Goal: Task Accomplishment & Management: Manage account settings

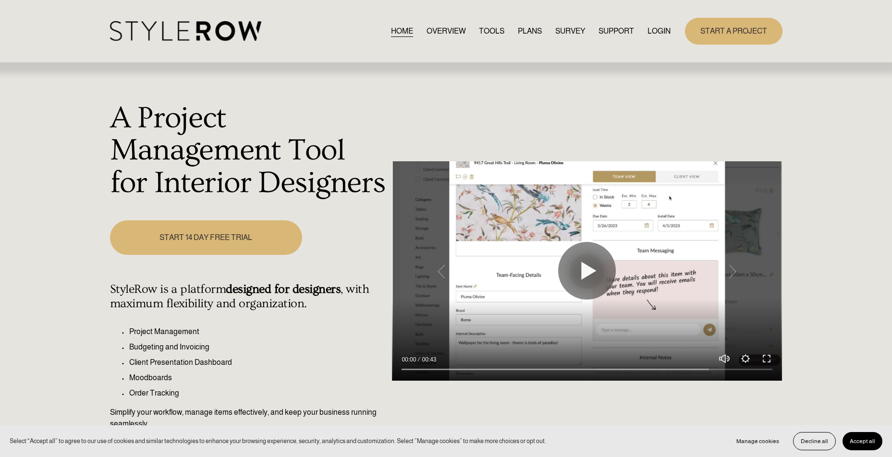
click at [662, 30] on link "LOGIN" at bounding box center [659, 31] width 23 height 13
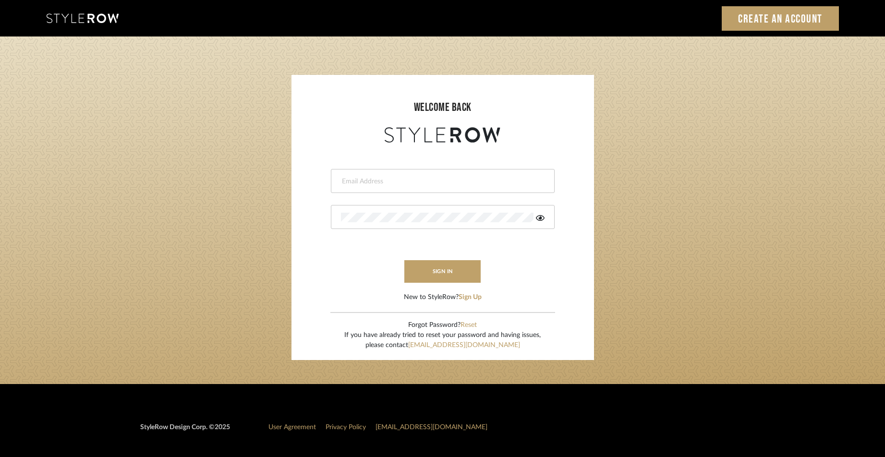
type input "[EMAIL_ADDRESS][DOMAIN_NAME]"
click at [446, 271] on button "sign in" at bounding box center [442, 271] width 77 height 23
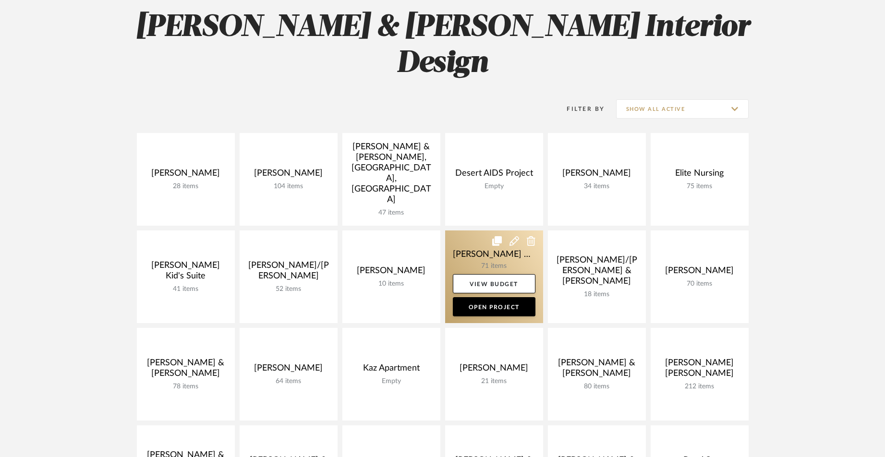
scroll to position [138, 0]
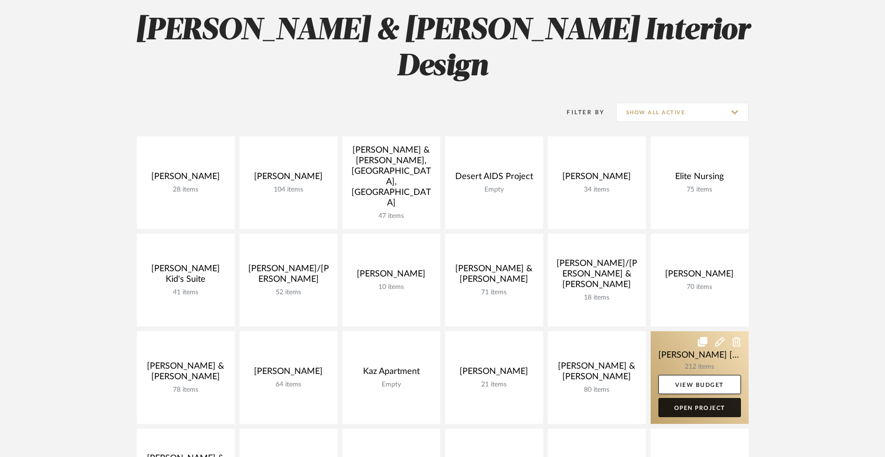
click at [700, 398] on link "Open Project" at bounding box center [700, 407] width 83 height 19
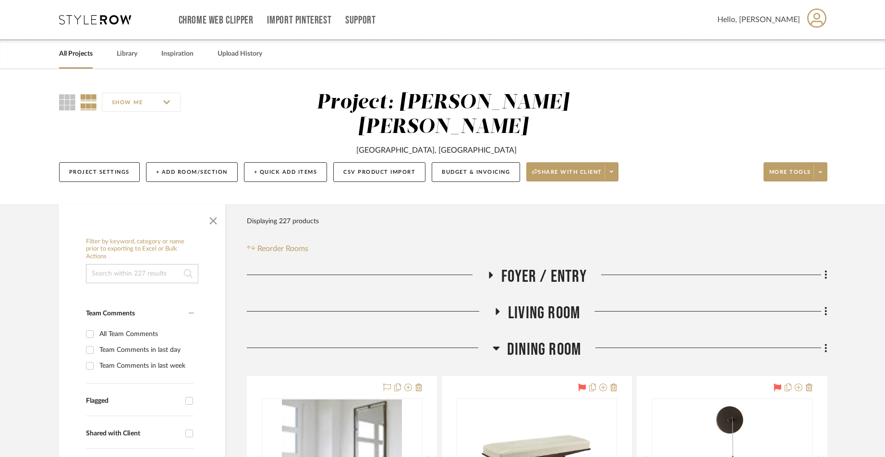
click at [498, 347] on icon at bounding box center [496, 349] width 7 height 4
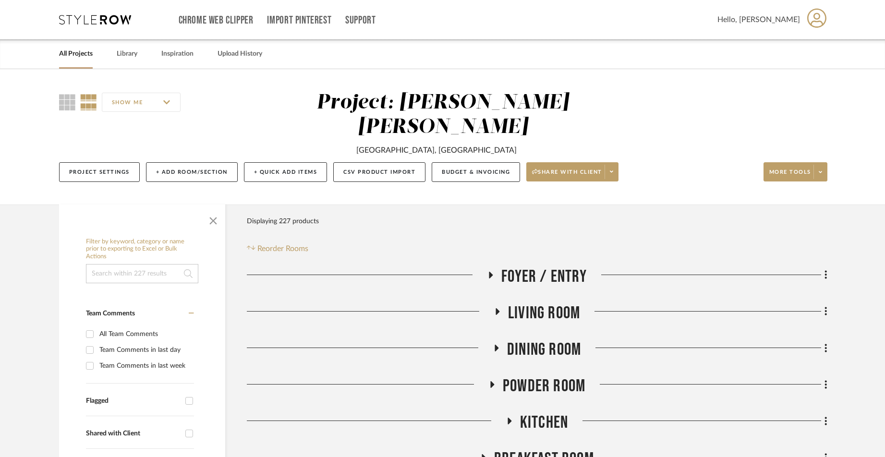
click at [491, 272] on icon at bounding box center [492, 275] width 4 height 7
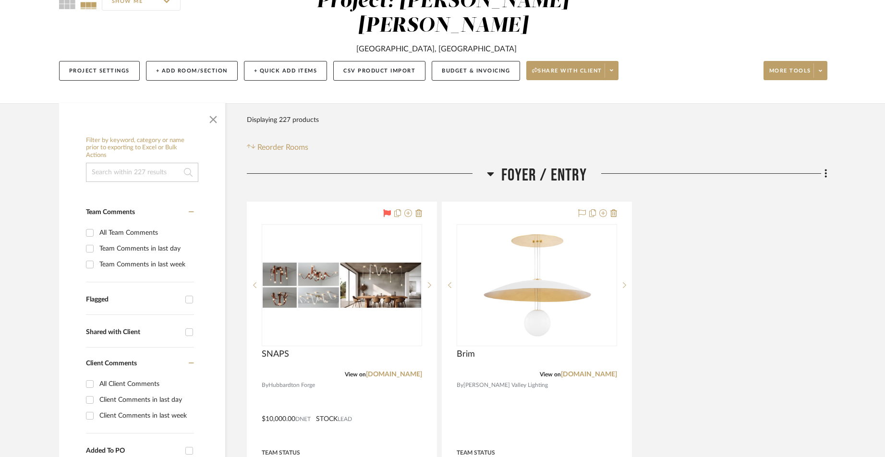
scroll to position [102, 0]
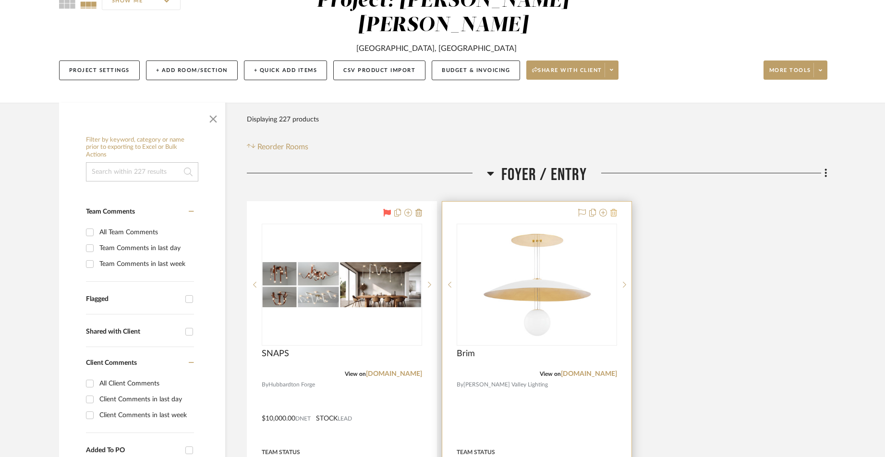
click at [613, 209] on icon at bounding box center [614, 213] width 7 height 8
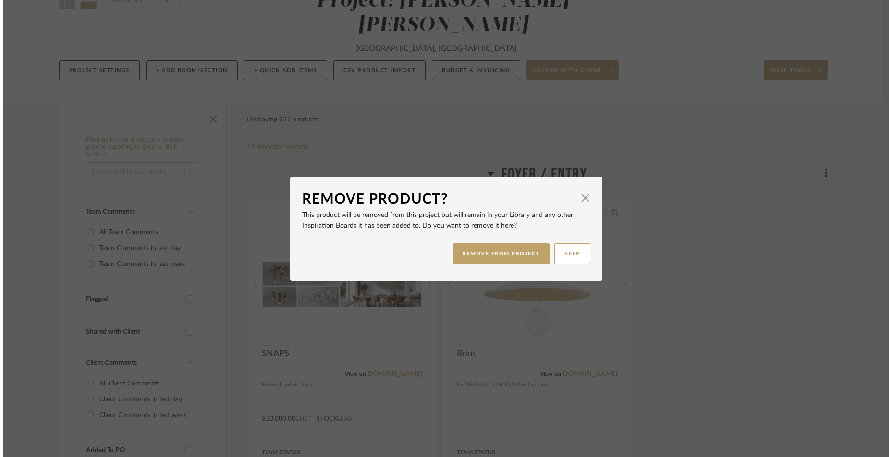
scroll to position [0, 0]
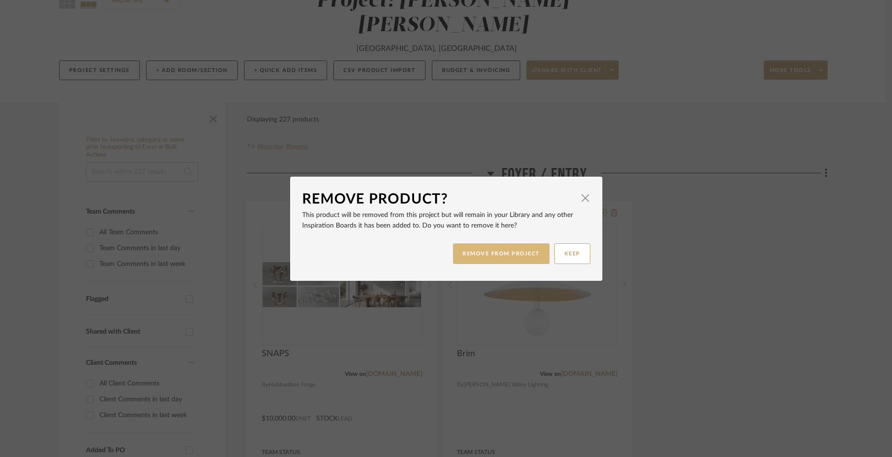
click at [513, 254] on button "REMOVE FROM PROJECT" at bounding box center [501, 254] width 97 height 21
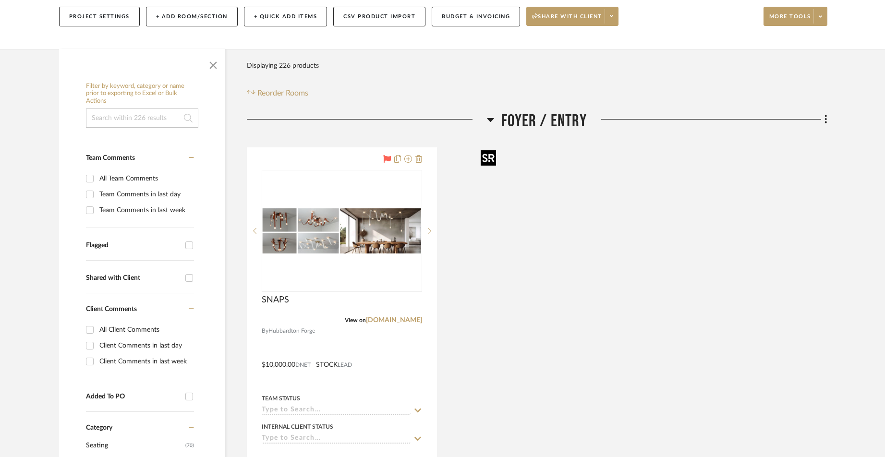
scroll to position [142, 0]
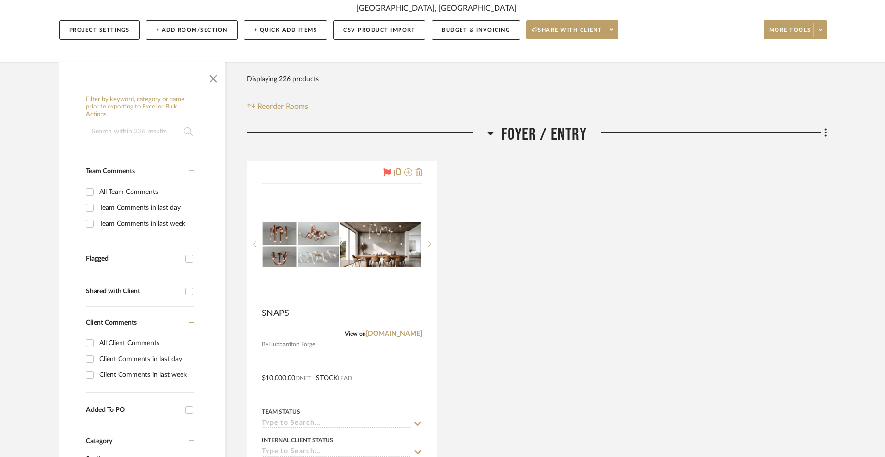
click at [491, 127] on icon at bounding box center [490, 133] width 7 height 12
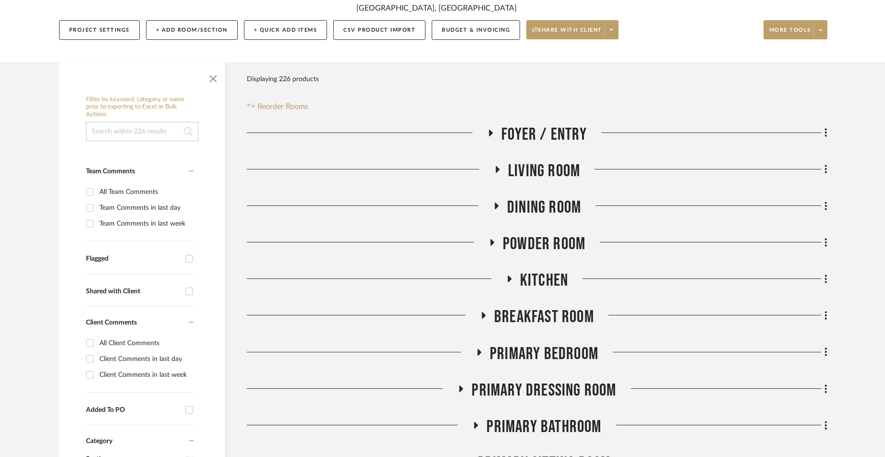
click at [497, 166] on icon at bounding box center [498, 169] width 4 height 7
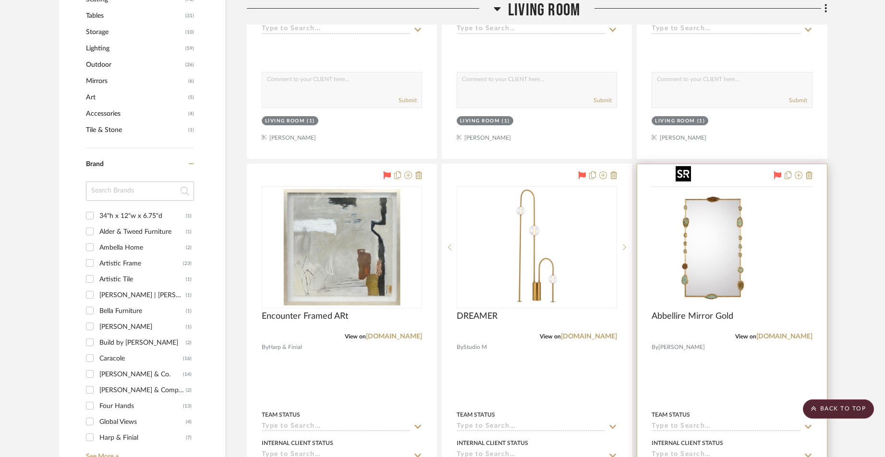
scroll to position [604, 0]
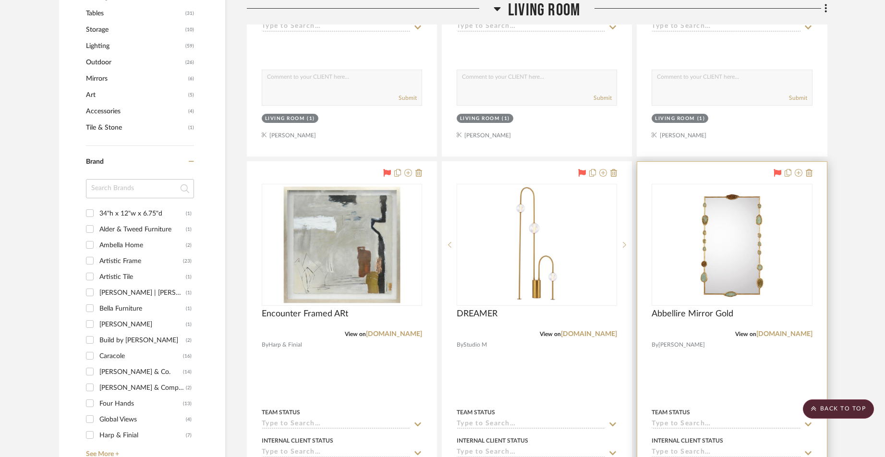
click at [777, 169] on icon at bounding box center [778, 173] width 8 height 8
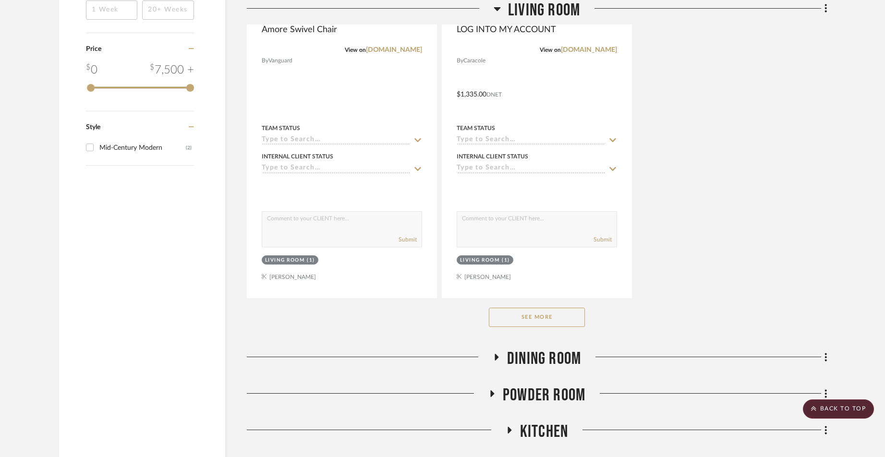
scroll to position [1319, 0]
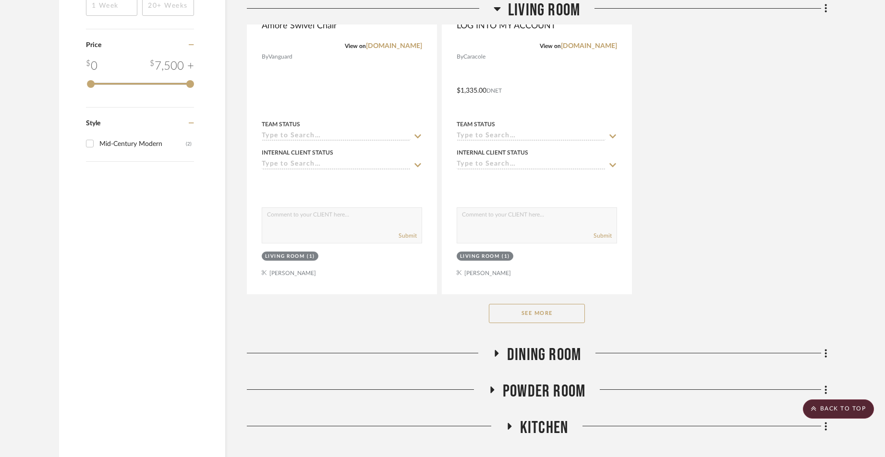
click at [535, 304] on button "See More" at bounding box center [537, 313] width 96 height 19
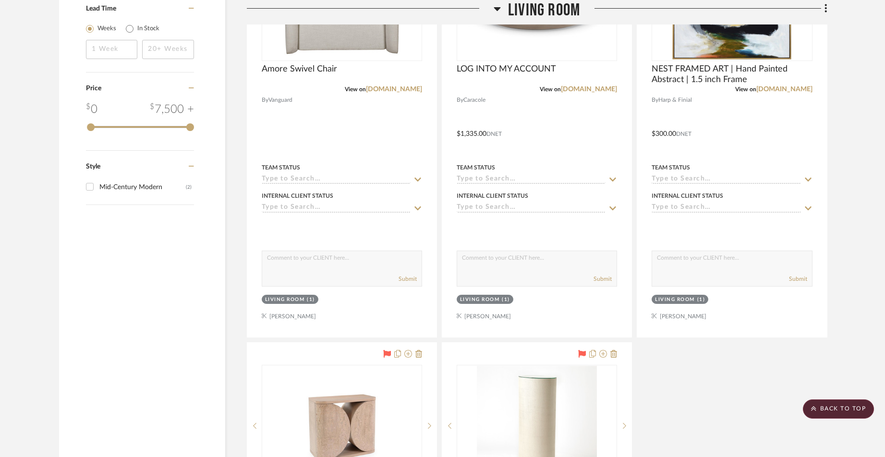
scroll to position [1353, 0]
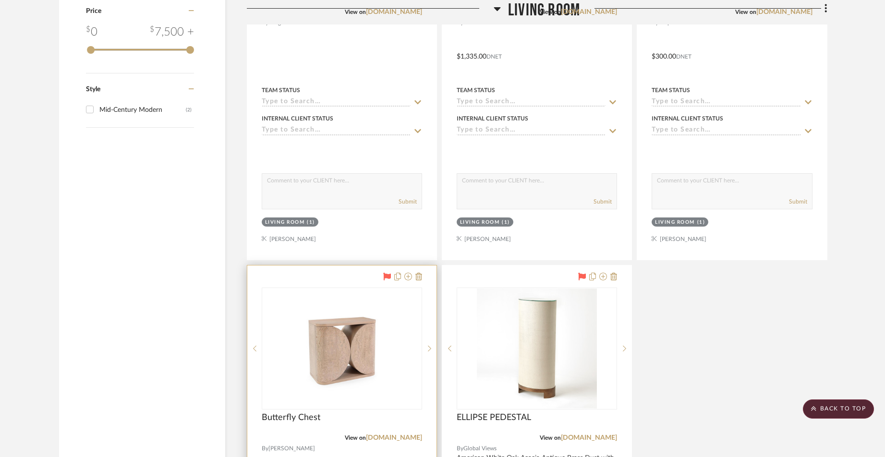
click at [386, 273] on icon at bounding box center [387, 277] width 8 height 8
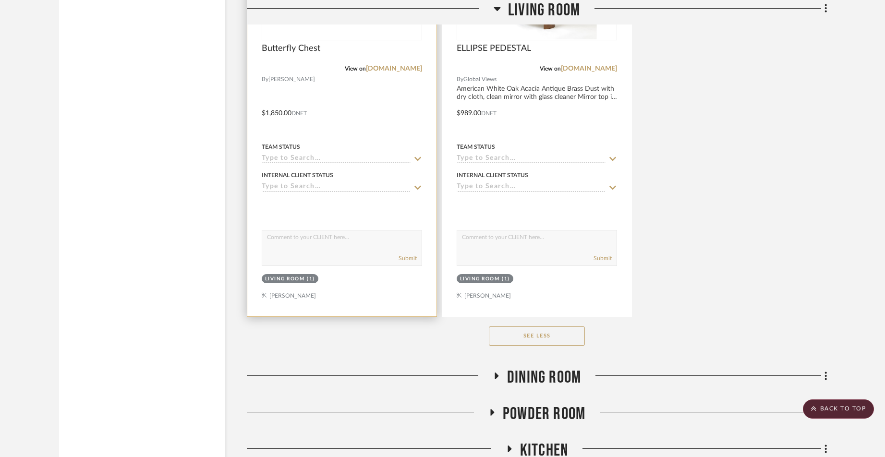
scroll to position [1728, 0]
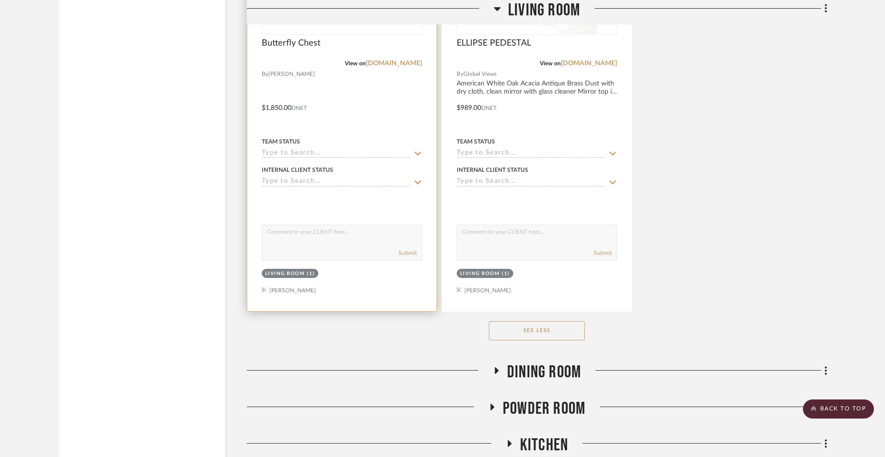
click at [538, 321] on button "See Less" at bounding box center [537, 330] width 96 height 19
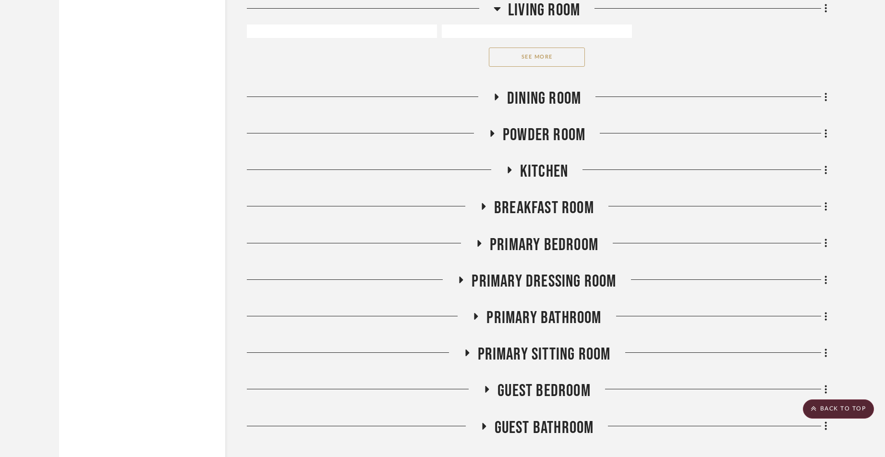
scroll to position [1575, 0]
click at [498, 94] on icon at bounding box center [496, 97] width 12 height 7
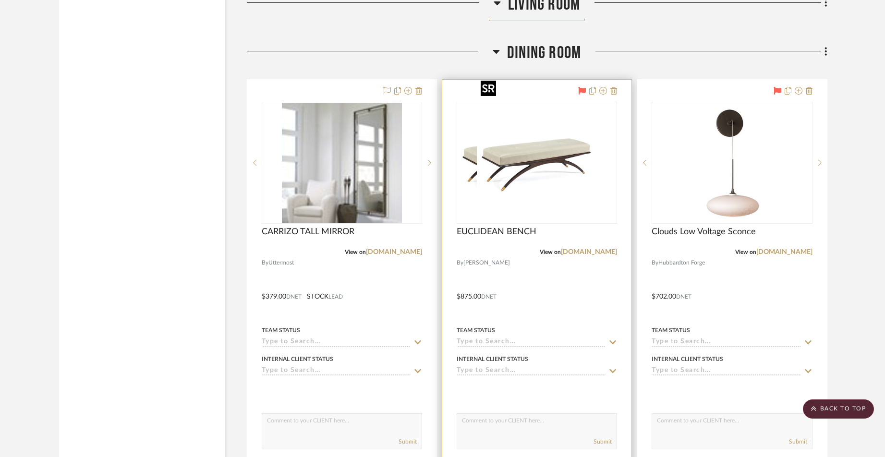
scroll to position [1621, 0]
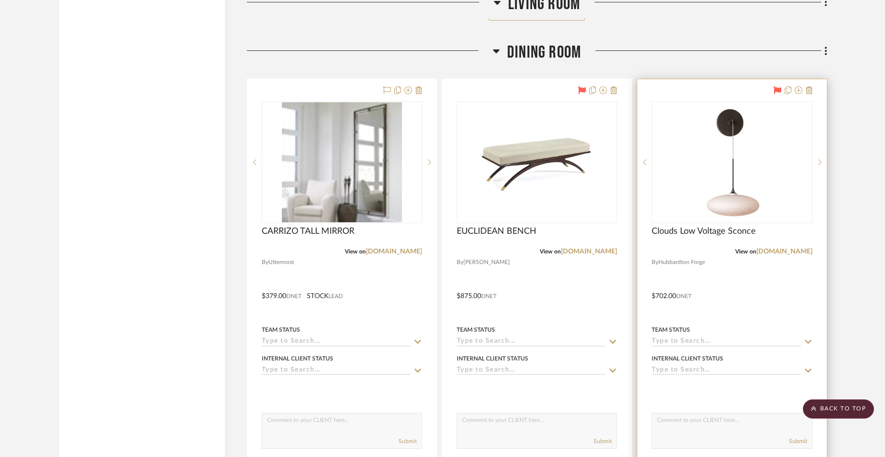
drag, startPoint x: 778, startPoint y: 66, endPoint x: 766, endPoint y: 68, distance: 12.2
click at [778, 86] on icon at bounding box center [778, 90] width 8 height 8
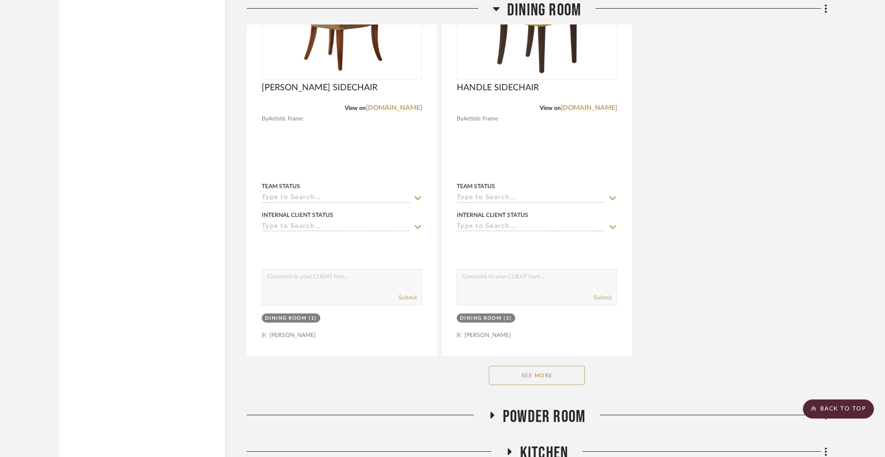
scroll to position [2642, 0]
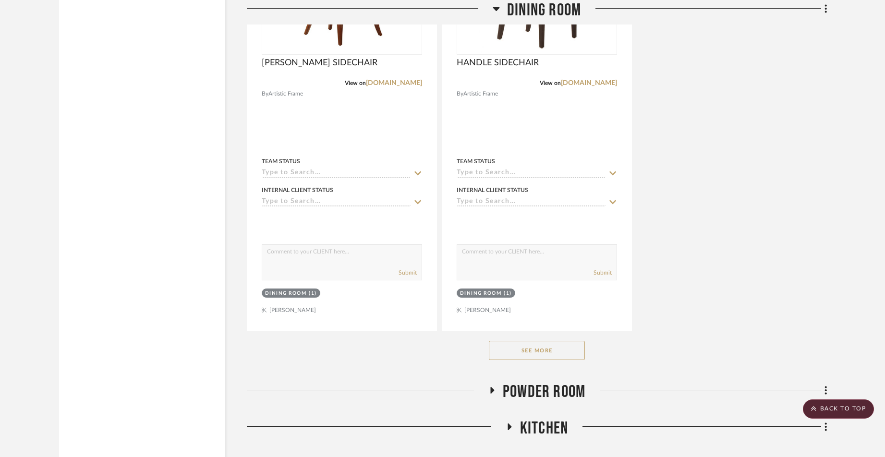
click at [535, 341] on button "See More" at bounding box center [537, 350] width 96 height 19
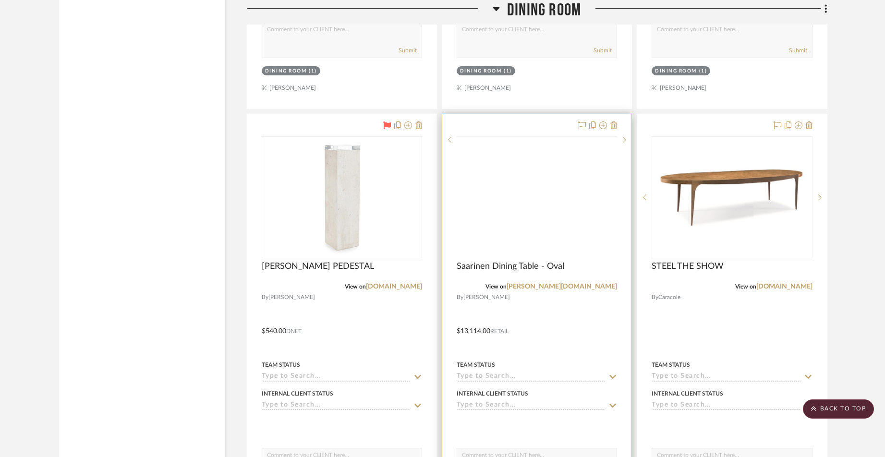
scroll to position [6702, 0]
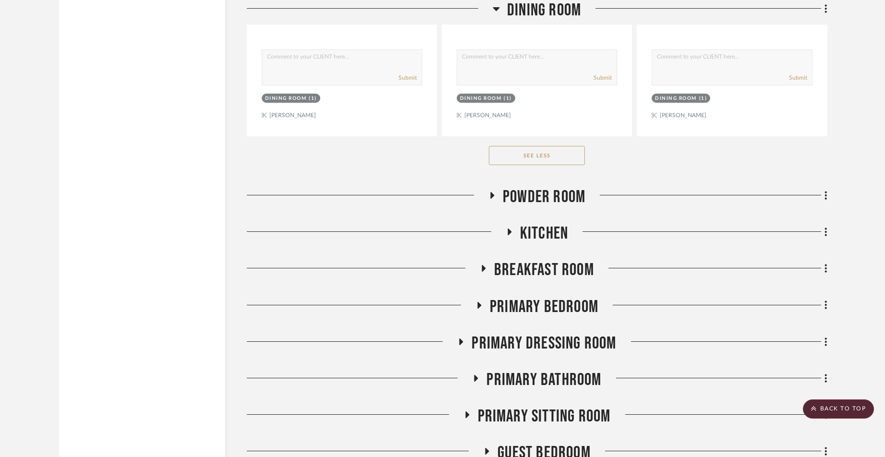
click at [534, 146] on button "See Less" at bounding box center [537, 155] width 96 height 19
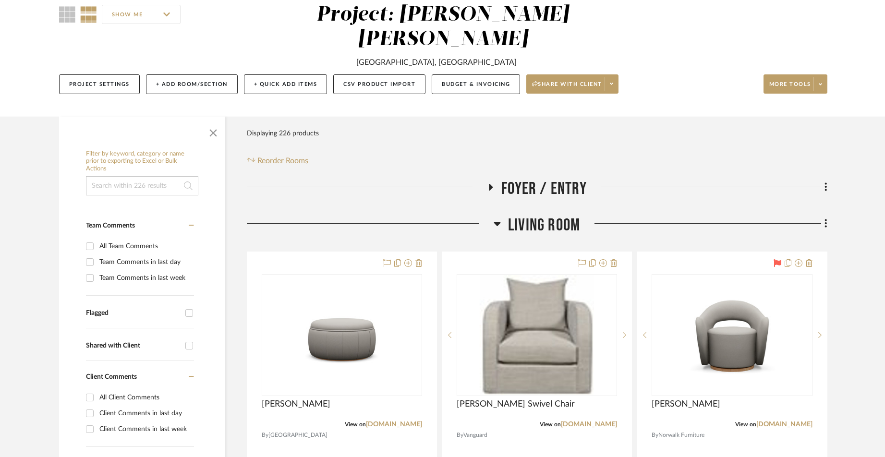
scroll to position [90, 0]
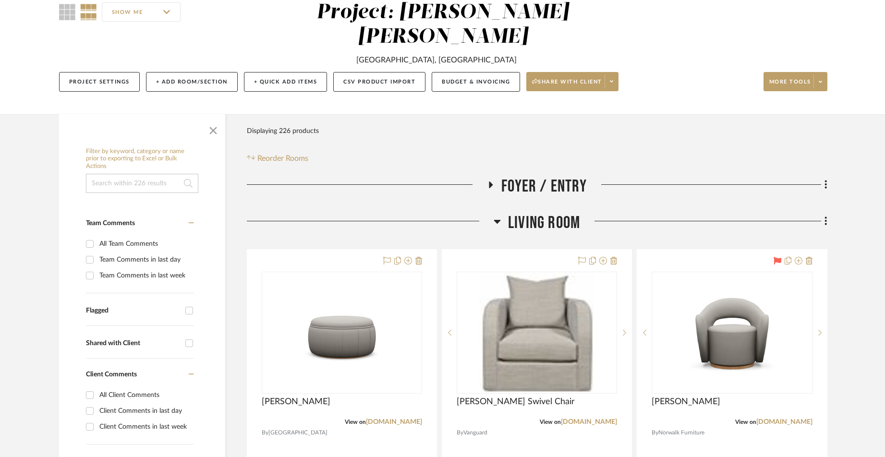
click at [500, 216] on icon at bounding box center [497, 222] width 7 height 12
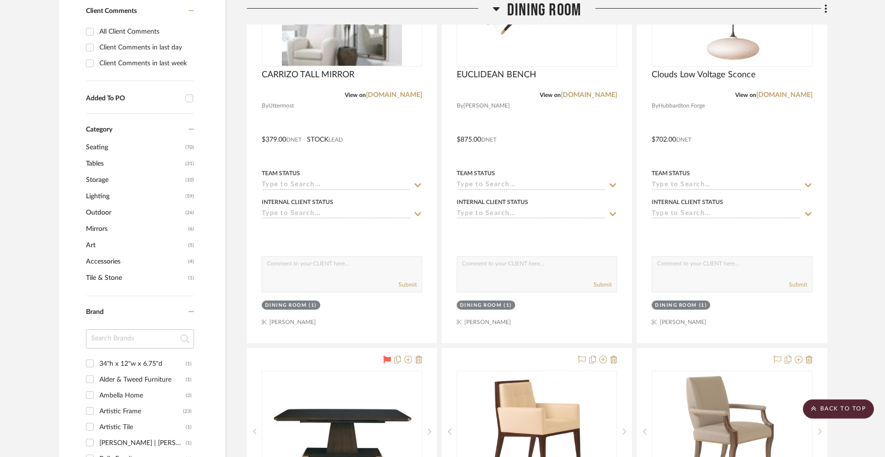
scroll to position [0, 0]
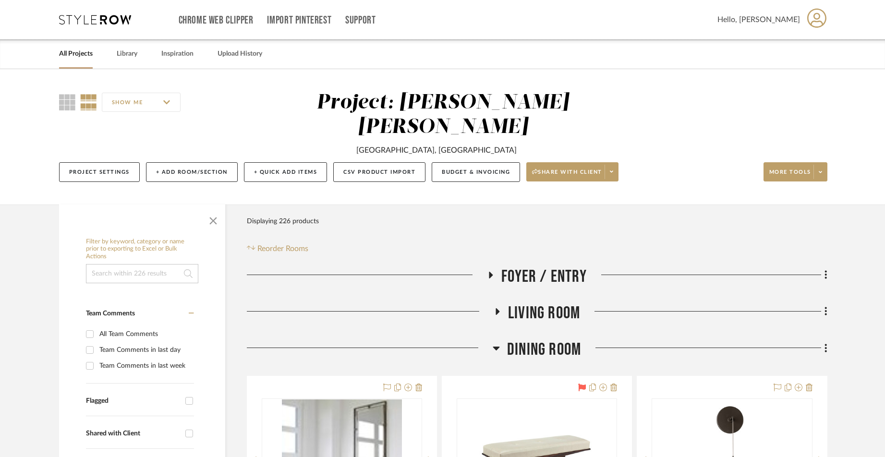
click at [500, 340] on h3 "Dining Room" at bounding box center [537, 350] width 88 height 21
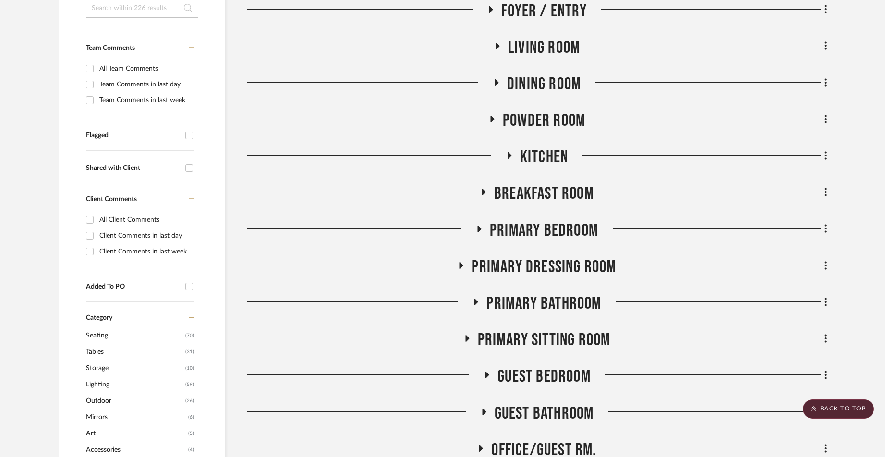
scroll to position [269, 0]
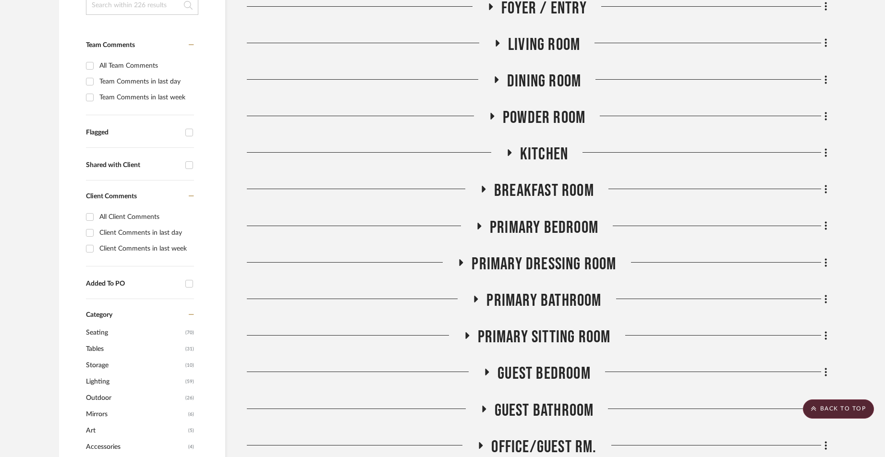
click at [478, 222] on icon at bounding box center [480, 225] width 12 height 7
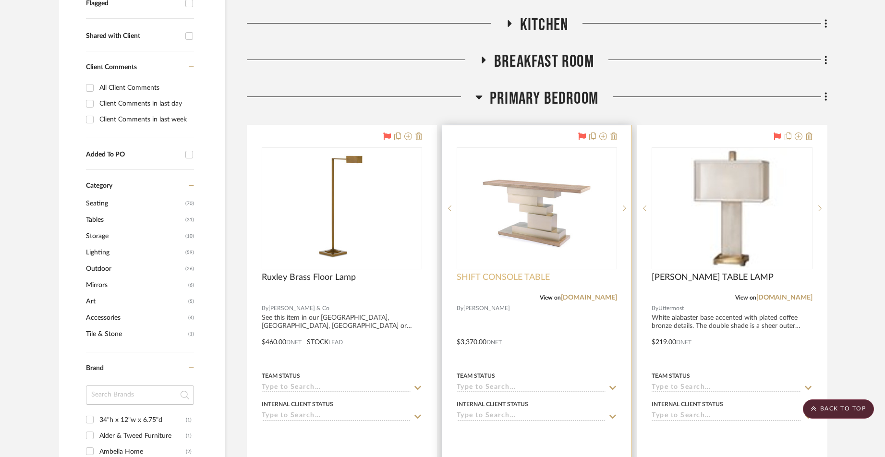
scroll to position [398, 0]
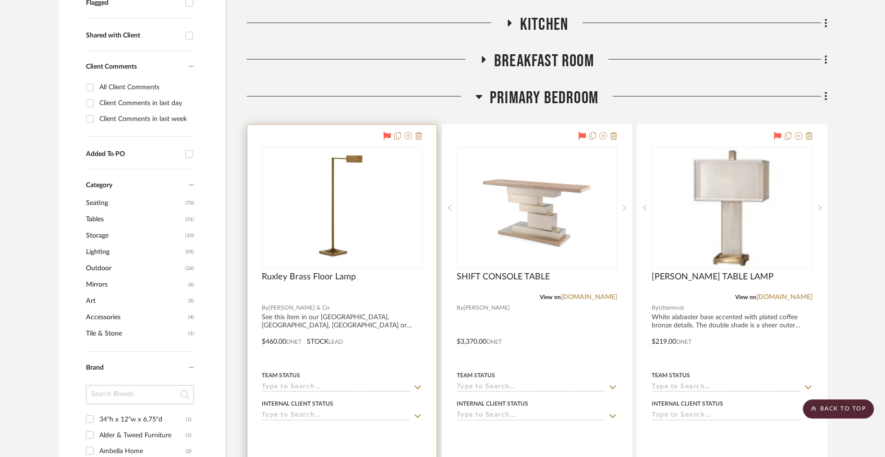
click at [388, 132] on icon at bounding box center [387, 136] width 8 height 8
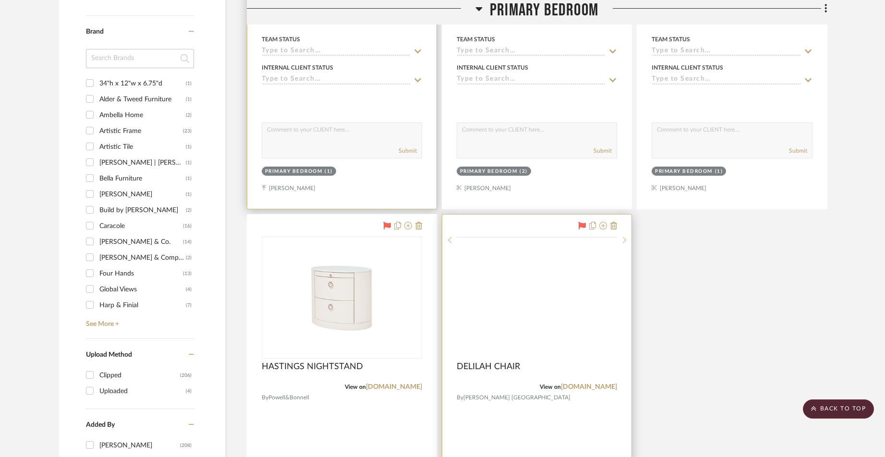
scroll to position [737, 0]
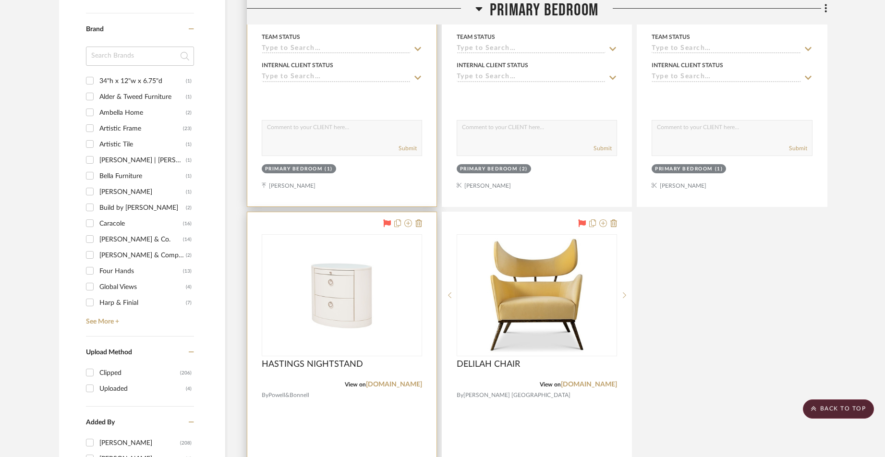
click at [386, 220] on icon at bounding box center [387, 224] width 8 height 8
click at [387, 220] on icon at bounding box center [387, 224] width 8 height 8
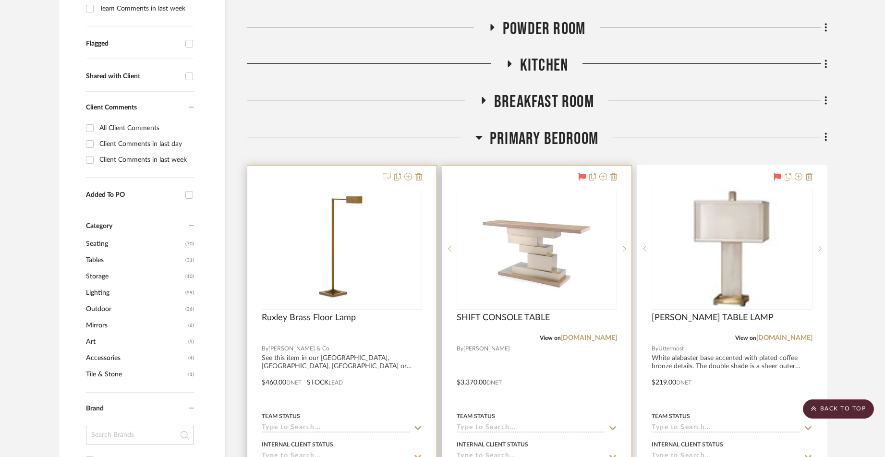
scroll to position [348, 0]
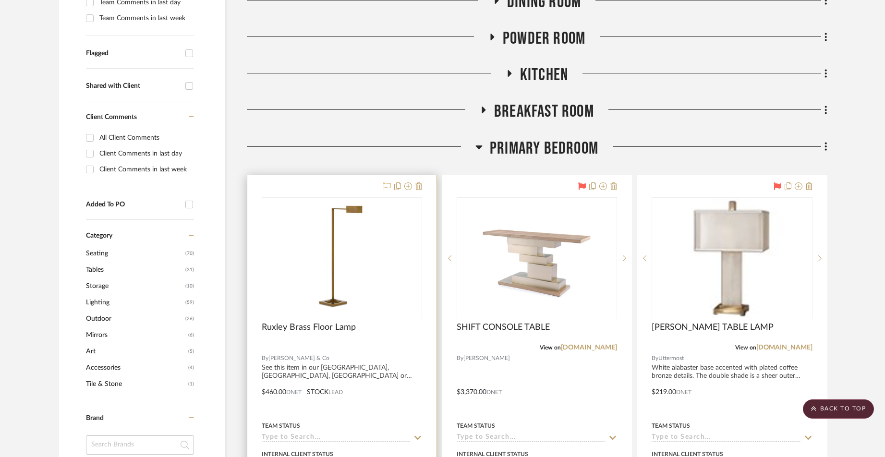
click at [479, 141] on icon at bounding box center [479, 147] width 7 height 12
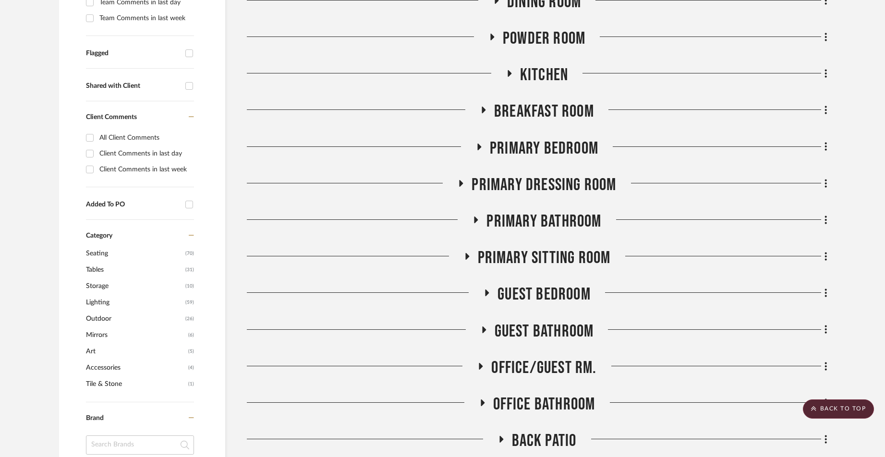
click at [462, 180] on icon at bounding box center [462, 183] width 4 height 7
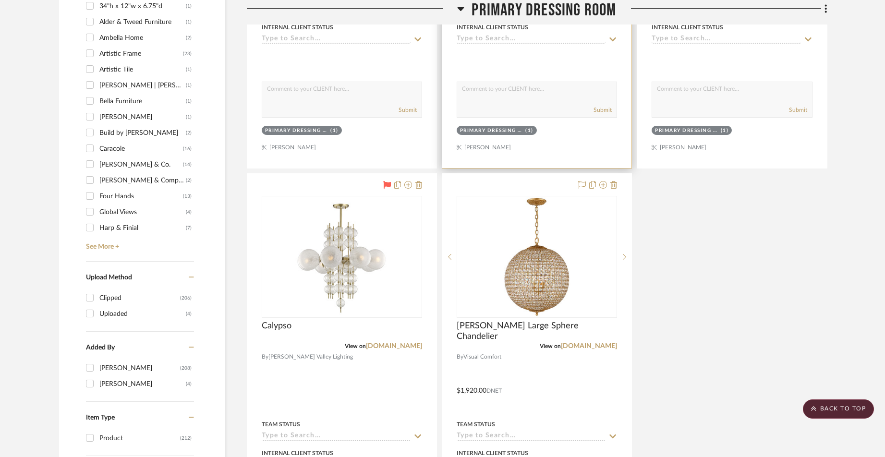
scroll to position [811, 0]
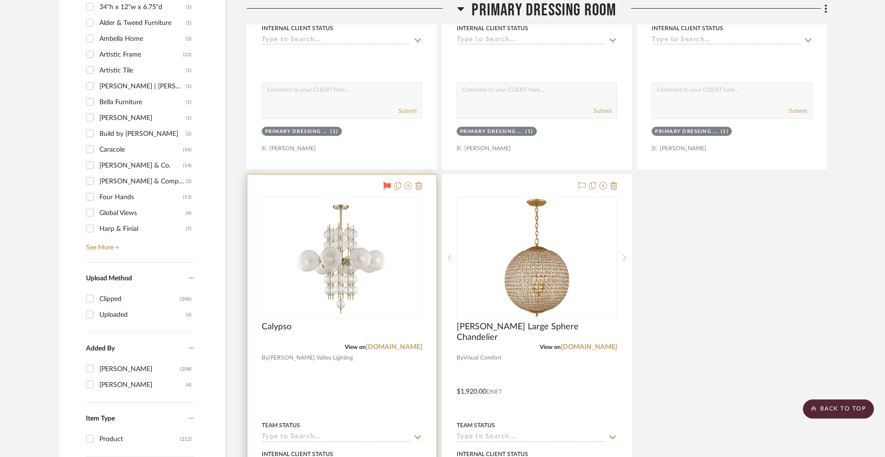
click at [388, 182] on icon at bounding box center [387, 186] width 8 height 8
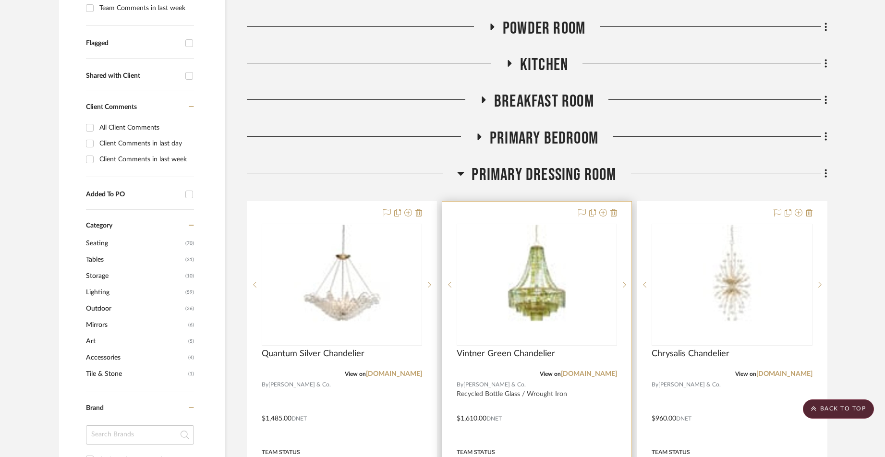
scroll to position [351, 0]
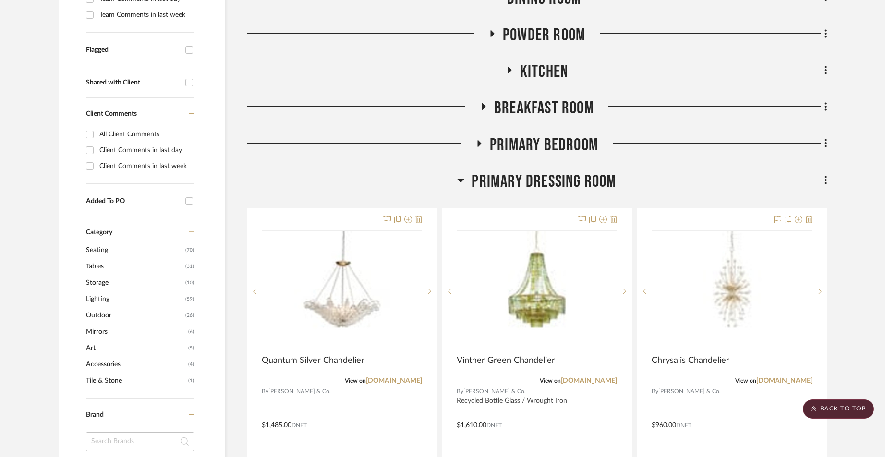
click at [462, 179] on icon at bounding box center [461, 181] width 7 height 4
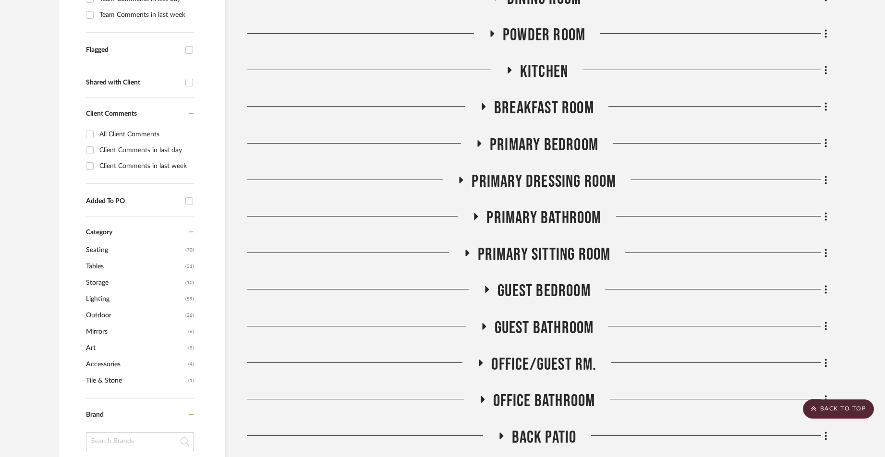
click at [463, 176] on icon at bounding box center [461, 179] width 12 height 7
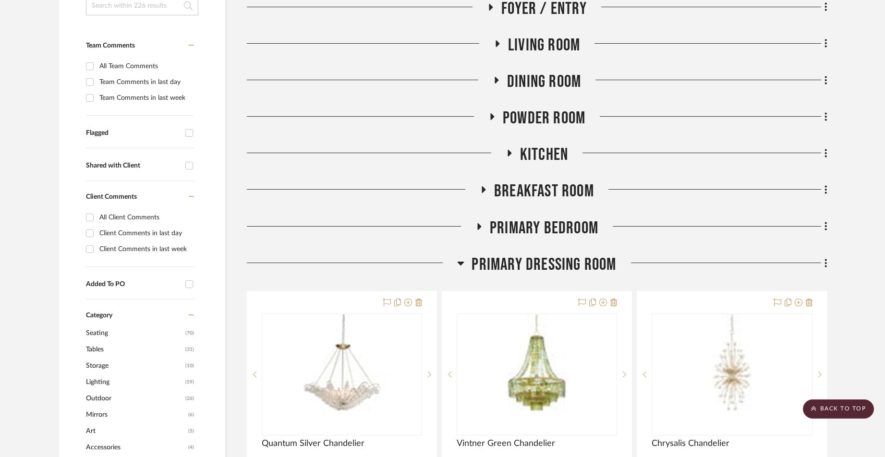
scroll to position [268, 0]
click at [461, 258] on icon at bounding box center [460, 264] width 7 height 12
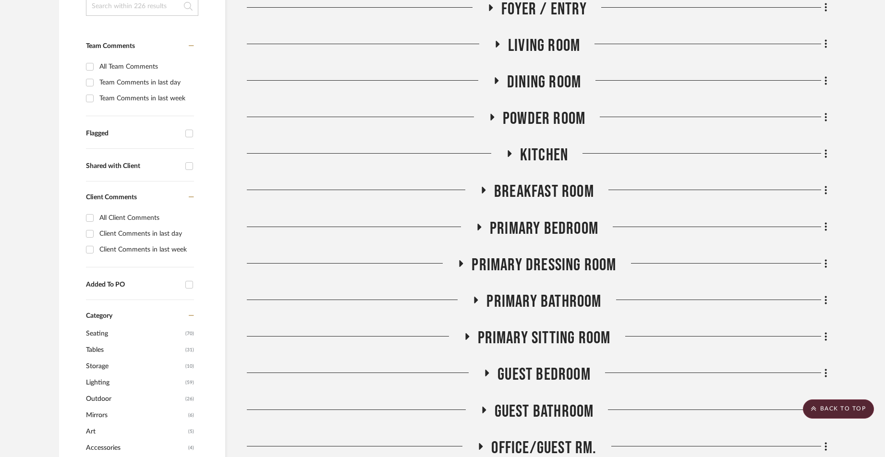
click at [478, 297] on icon at bounding box center [476, 300] width 12 height 7
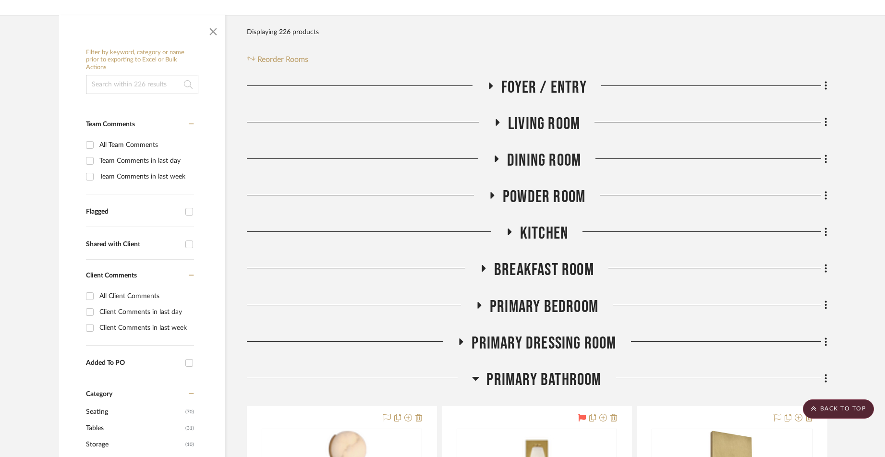
scroll to position [187, 0]
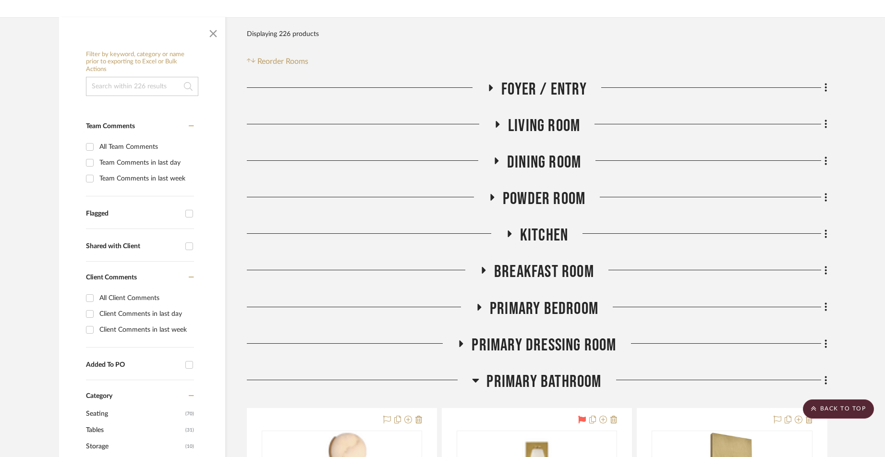
click at [476, 379] on icon at bounding box center [476, 381] width 7 height 4
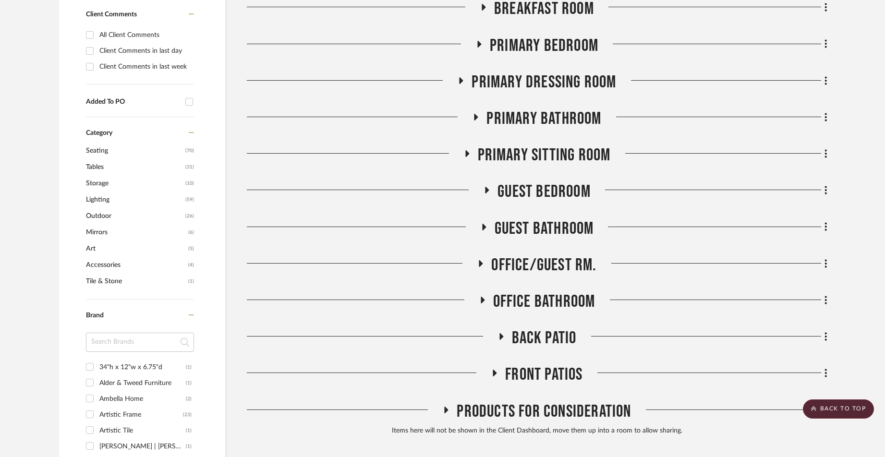
scroll to position [454, 0]
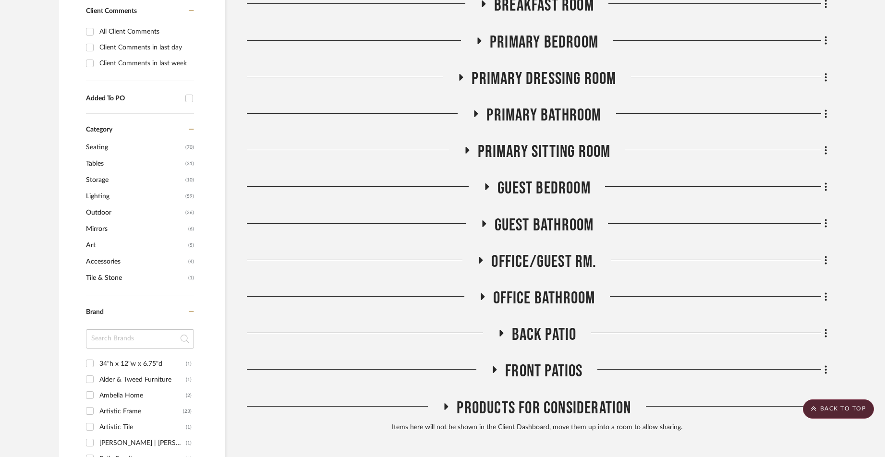
click at [466, 147] on icon at bounding box center [468, 150] width 4 height 7
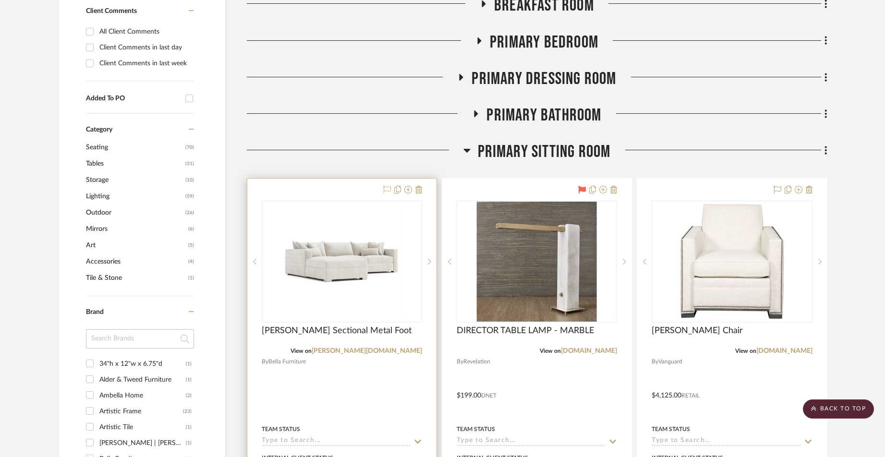
click at [387, 186] on icon at bounding box center [387, 190] width 8 height 8
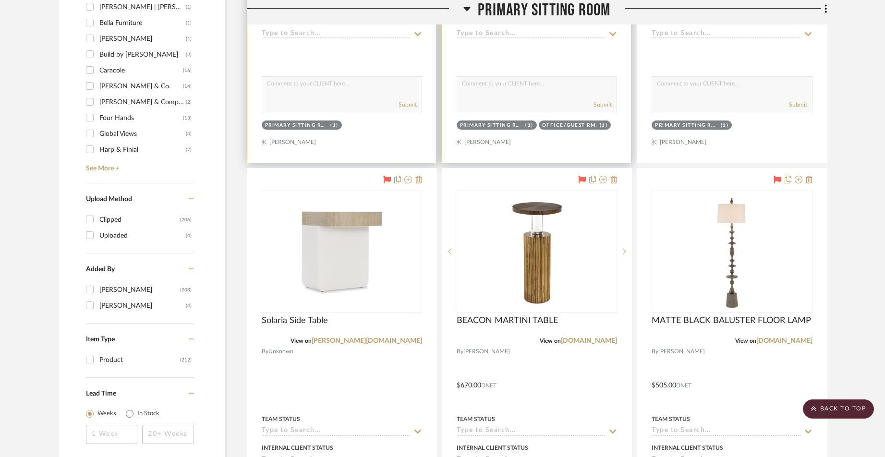
scroll to position [891, 0]
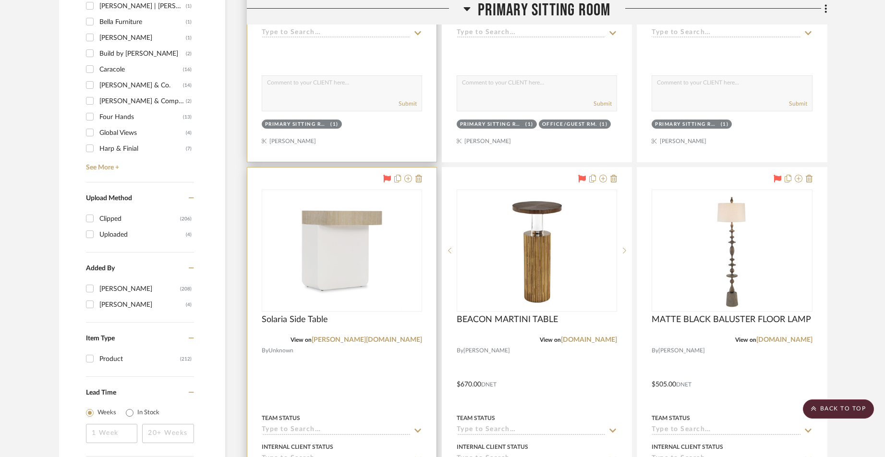
click at [386, 175] on icon at bounding box center [387, 179] width 8 height 8
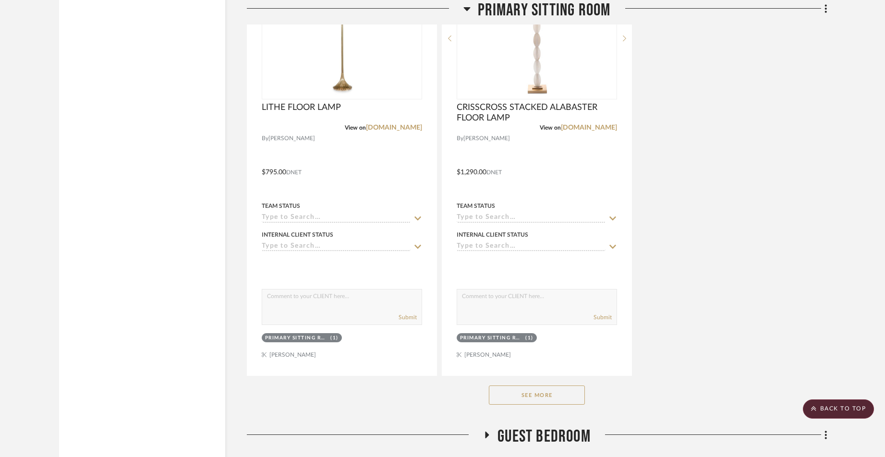
scroll to position [1532, 0]
click at [544, 383] on button "See More" at bounding box center [537, 392] width 96 height 19
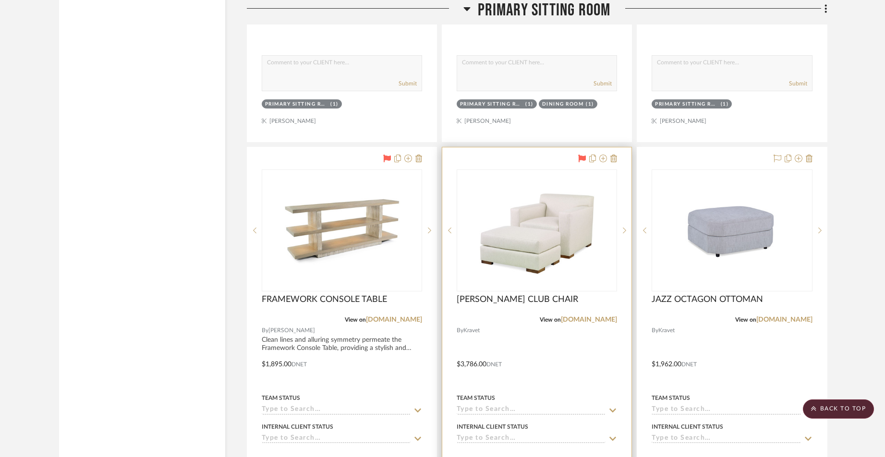
scroll to position [3094, 0]
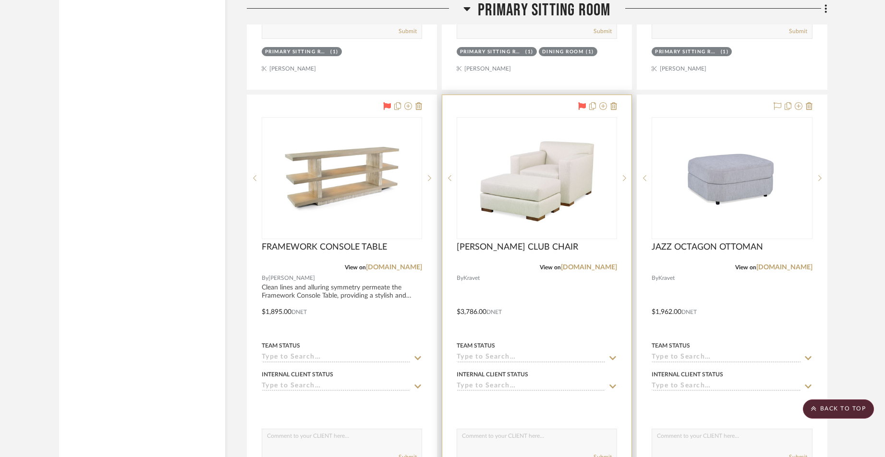
click at [581, 102] on icon at bounding box center [583, 106] width 8 height 8
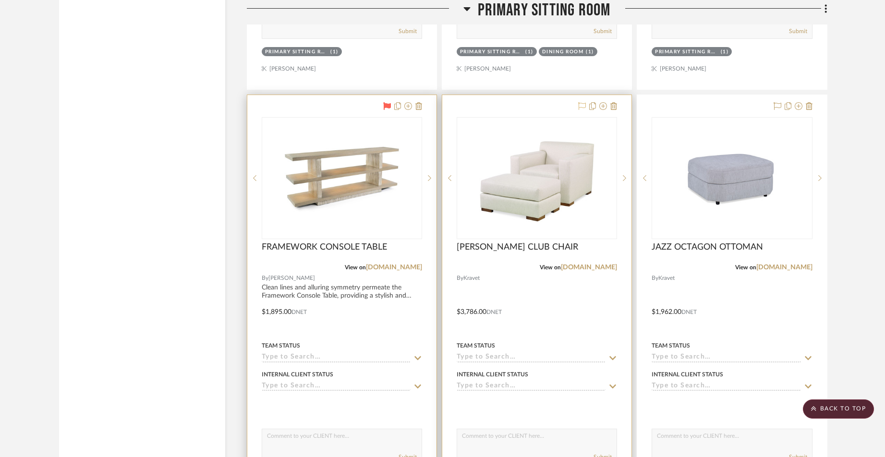
click at [387, 102] on icon at bounding box center [387, 106] width 8 height 8
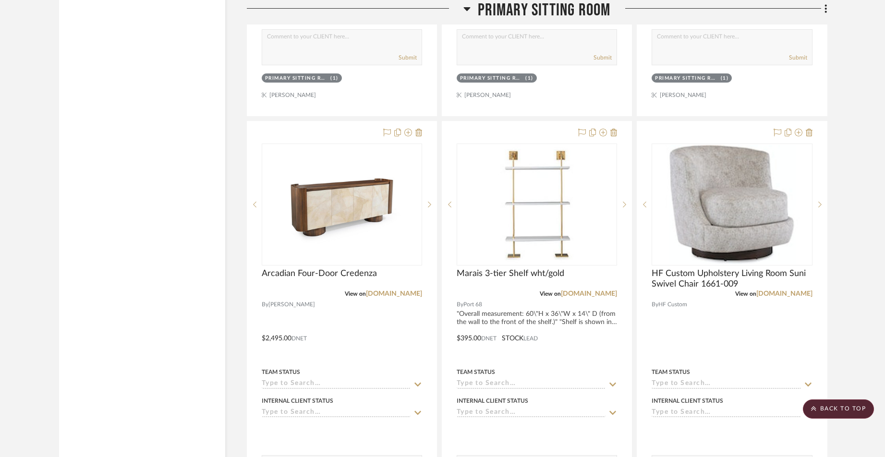
scroll to position [6048, 0]
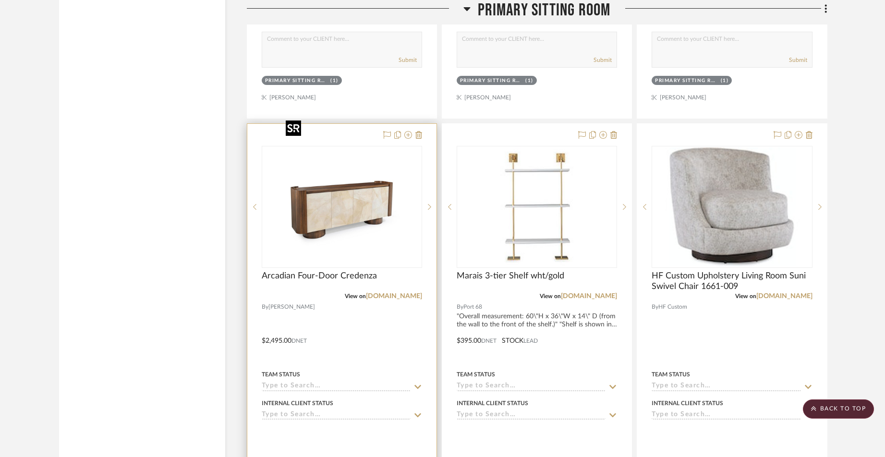
click at [388, 131] on icon at bounding box center [387, 135] width 8 height 8
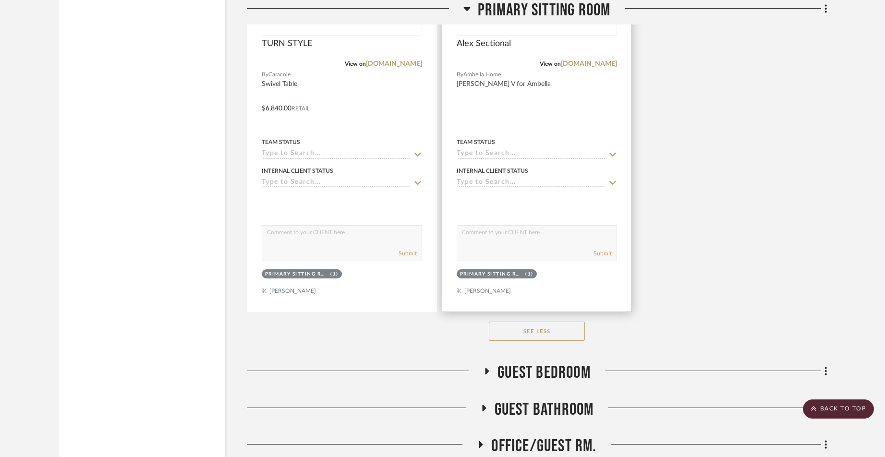
scroll to position [7168, 0]
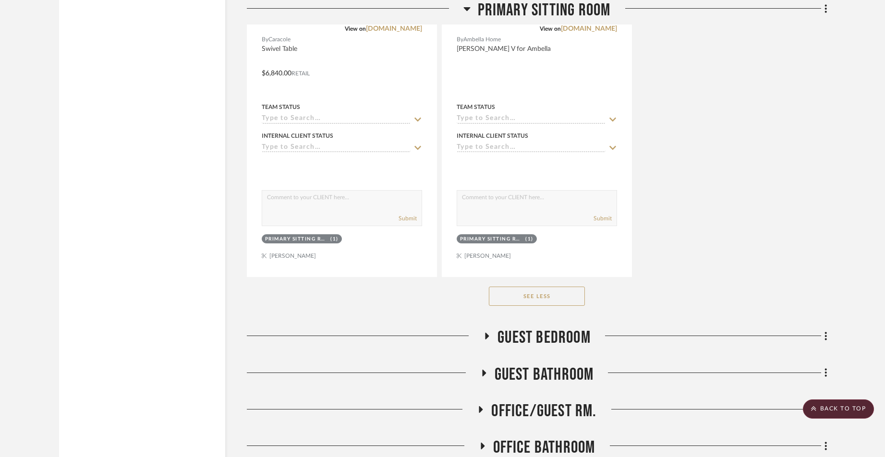
click at [527, 287] on button "See Less" at bounding box center [537, 296] width 96 height 19
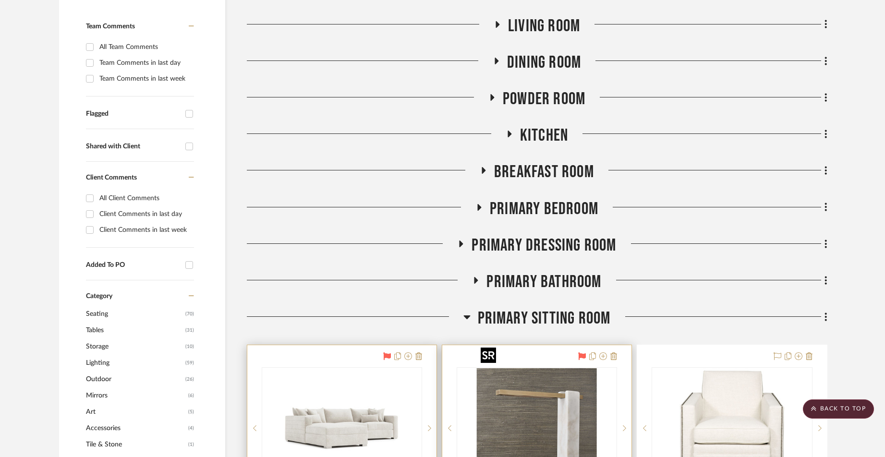
scroll to position [276, 0]
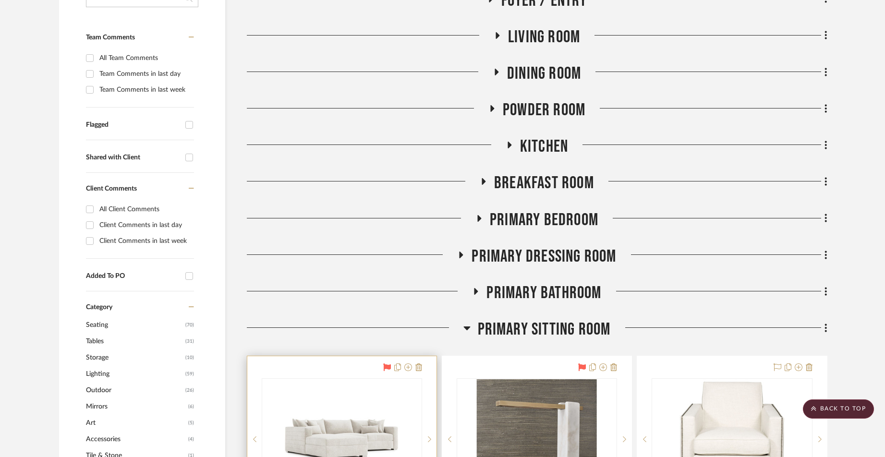
click at [466, 322] on icon at bounding box center [467, 328] width 7 height 12
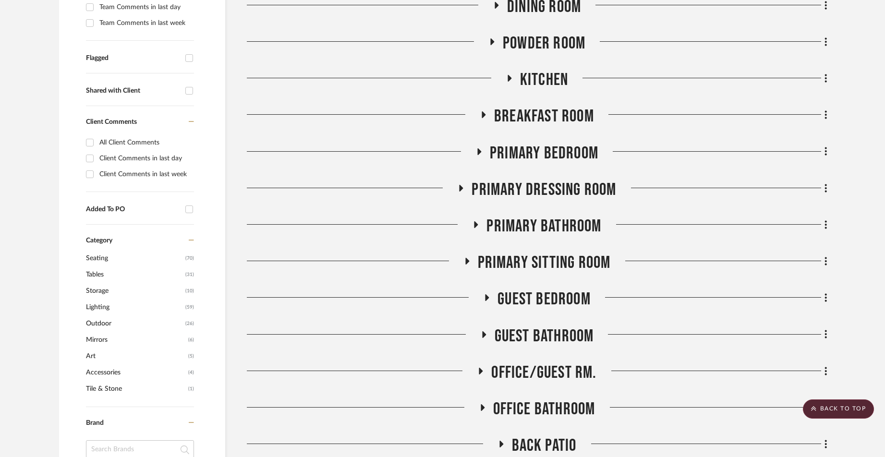
scroll to position [343, 0]
click at [486, 295] on icon at bounding box center [488, 298] width 4 height 7
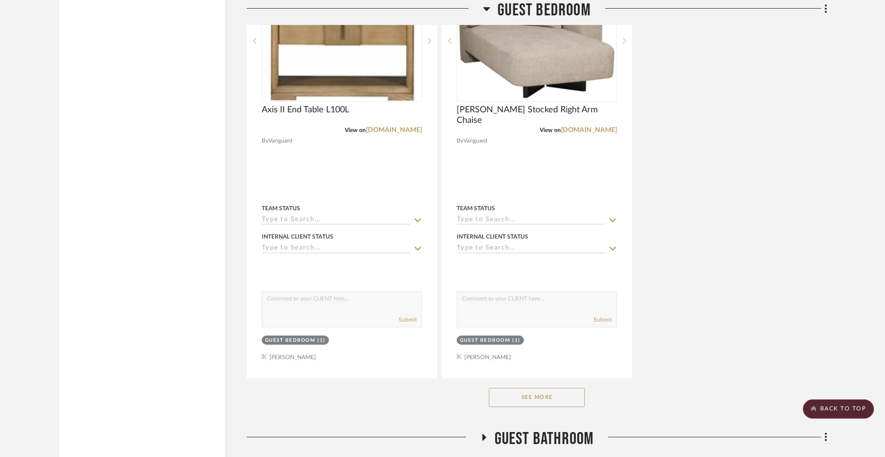
scroll to position [1569, 0]
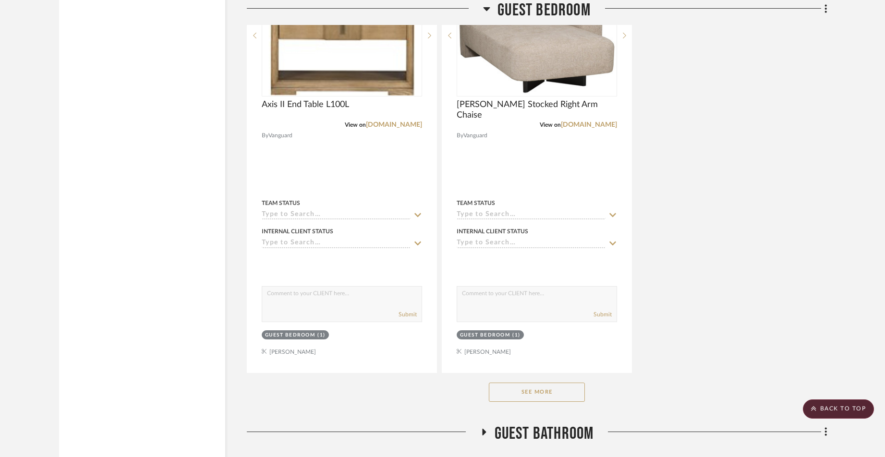
click at [531, 383] on button "See More" at bounding box center [537, 392] width 96 height 19
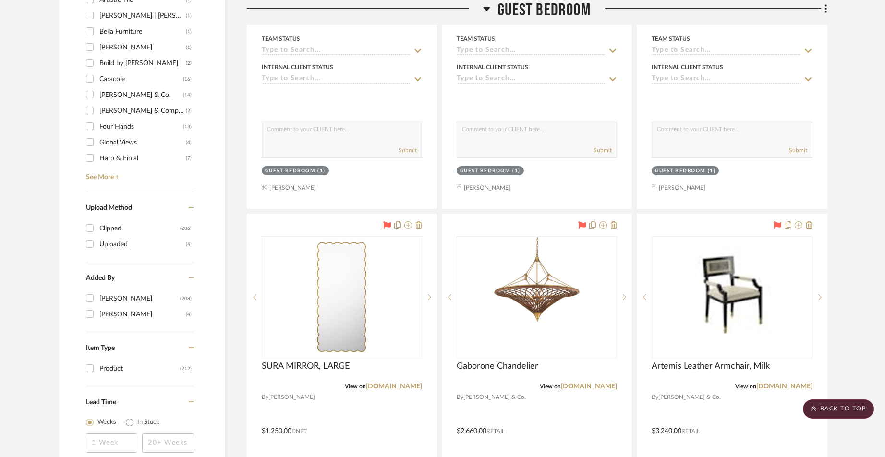
scroll to position [881, 0]
click at [488, 7] on icon at bounding box center [487, 9] width 7 height 4
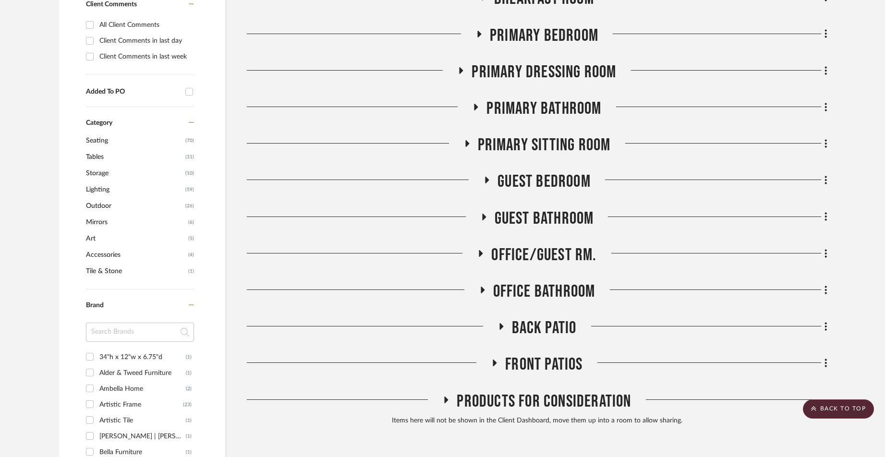
scroll to position [461, 0]
click at [480, 250] on icon at bounding box center [481, 253] width 4 height 7
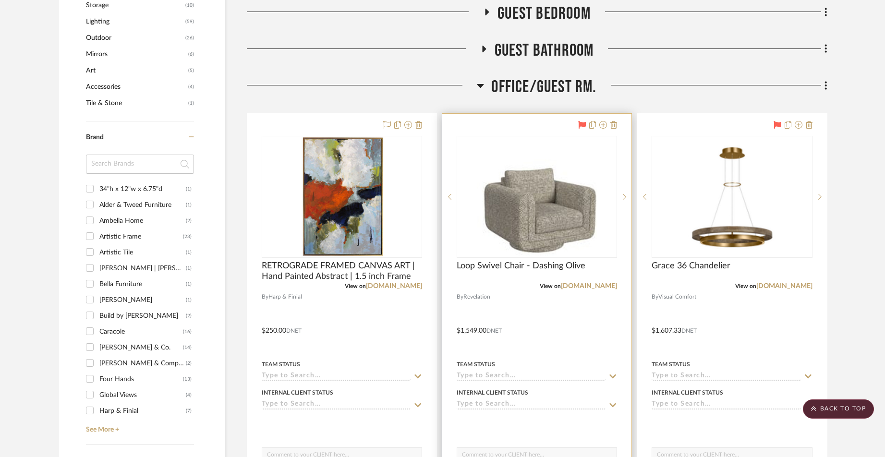
scroll to position [630, 0]
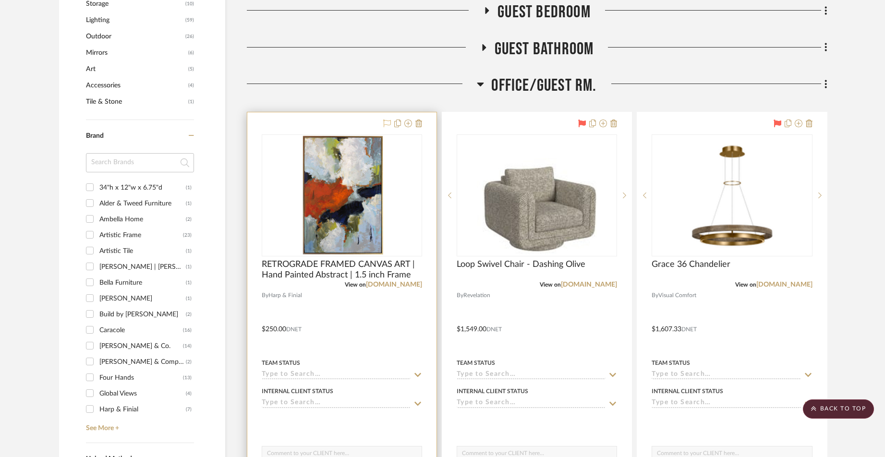
click at [387, 120] on icon at bounding box center [387, 124] width 8 height 8
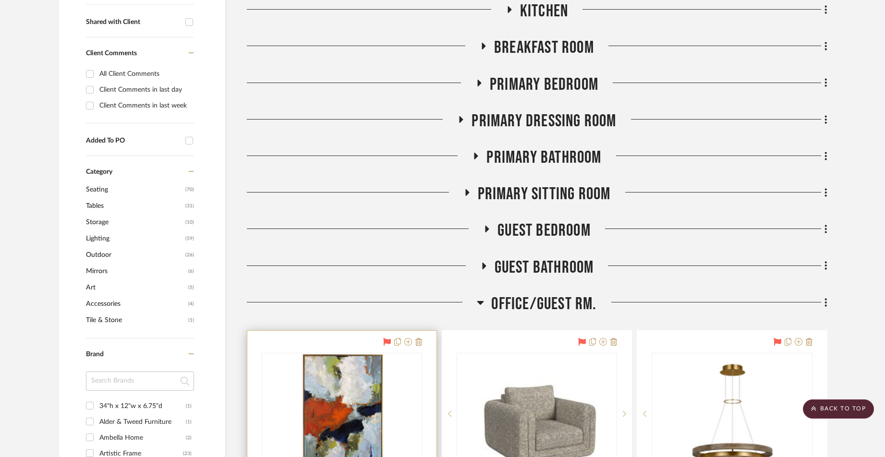
scroll to position [411, 0]
click at [481, 302] on icon at bounding box center [481, 304] width 7 height 4
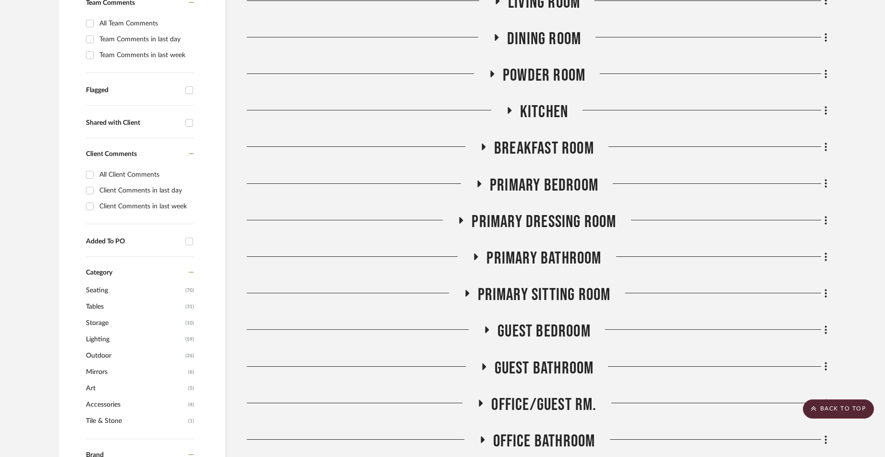
scroll to position [315, 0]
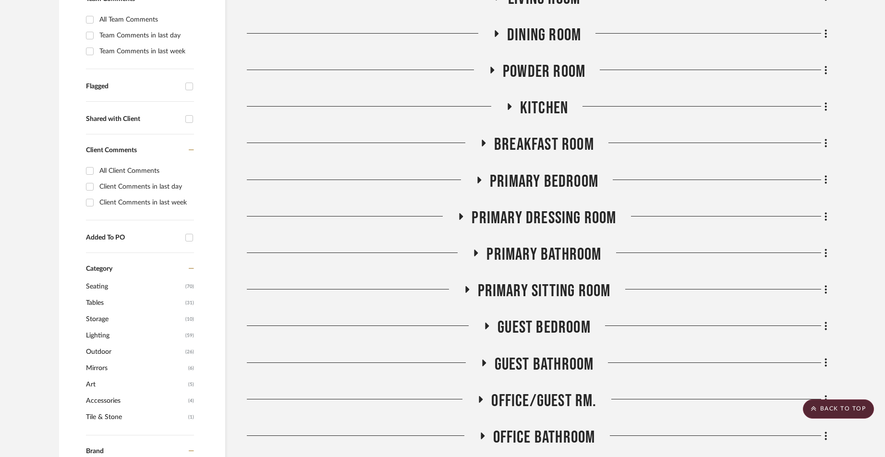
click at [467, 286] on icon at bounding box center [468, 289] width 4 height 7
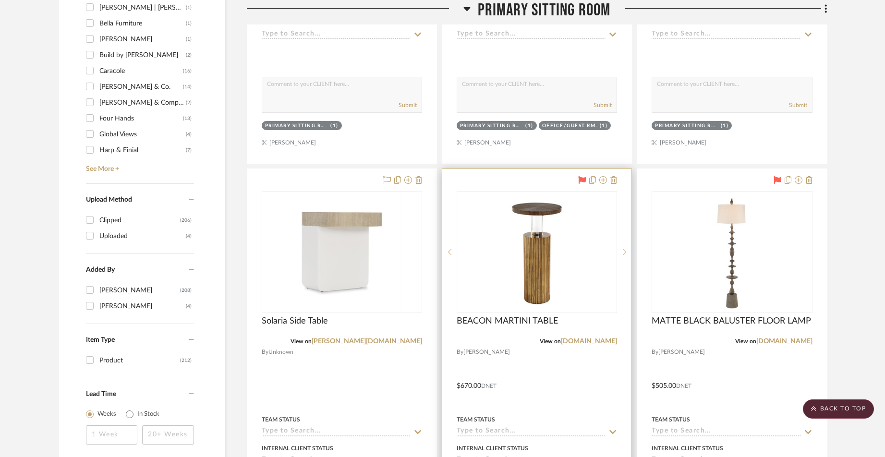
scroll to position [969, 0]
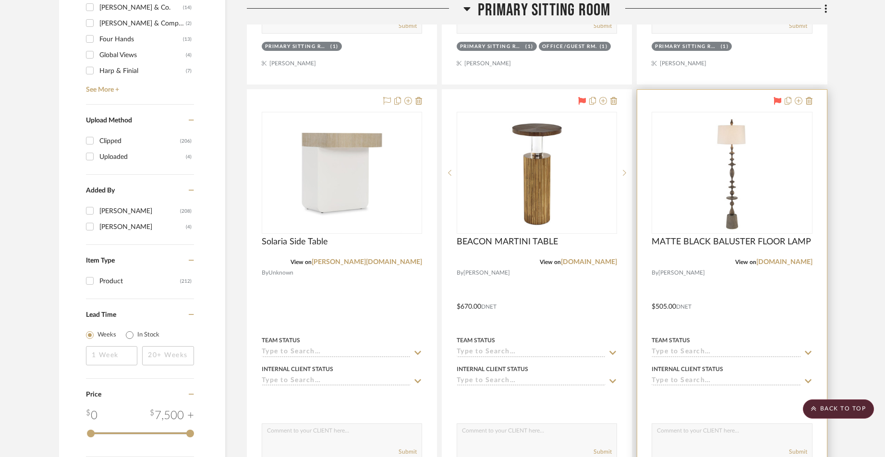
click at [780, 97] on icon at bounding box center [778, 101] width 8 height 8
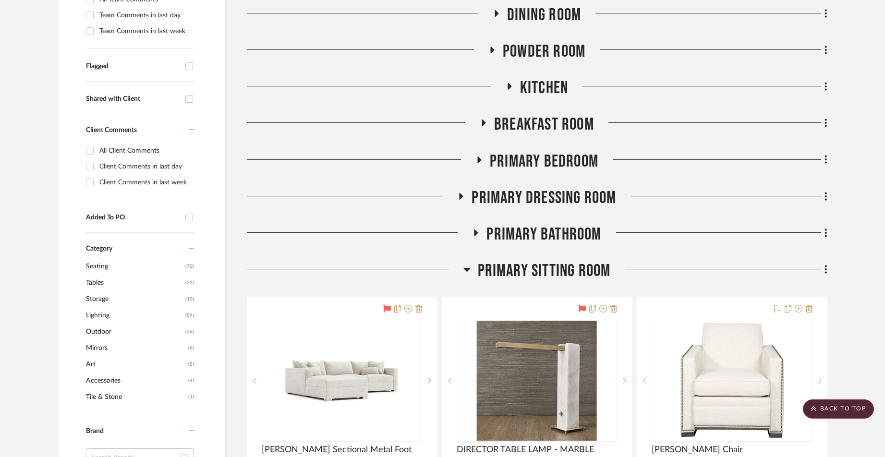
scroll to position [334, 0]
click at [466, 269] on icon at bounding box center [467, 271] width 7 height 4
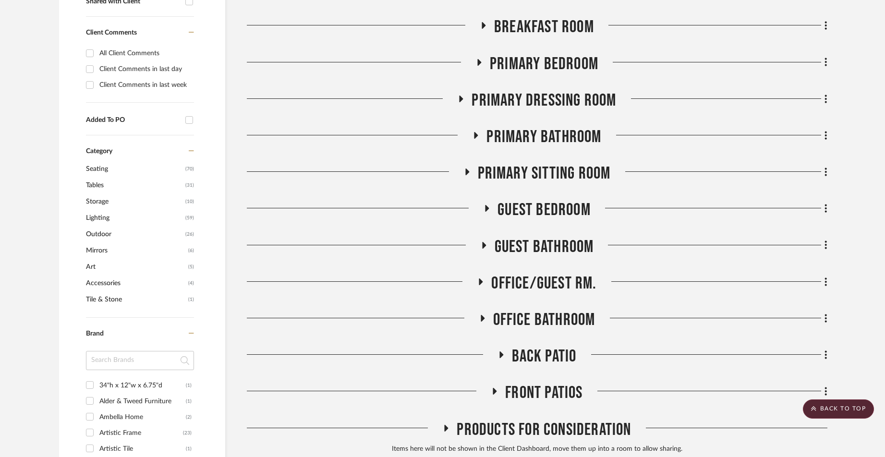
scroll to position [428, 0]
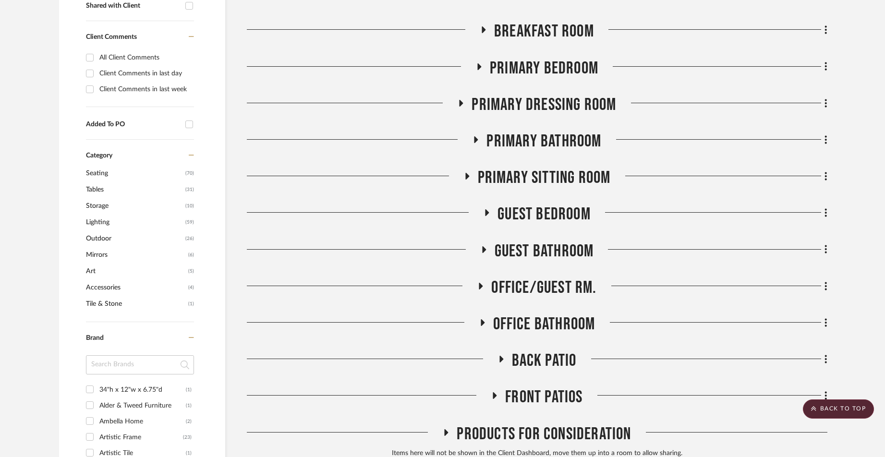
click at [481, 319] on icon at bounding box center [483, 322] width 4 height 7
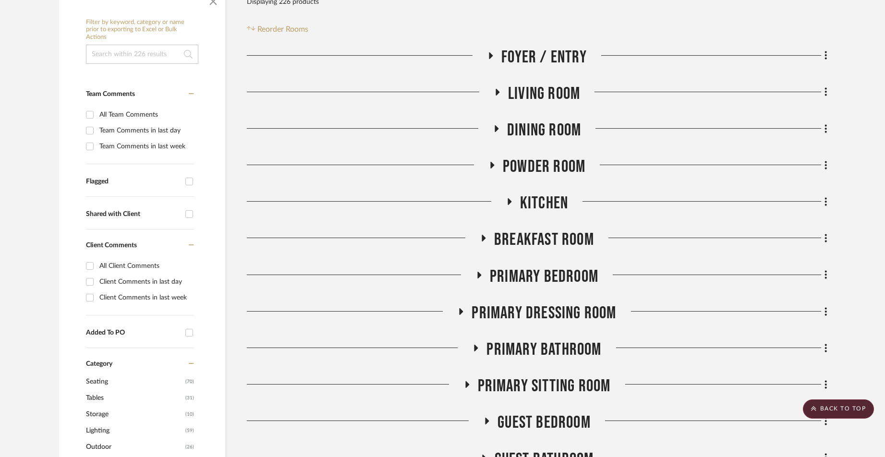
scroll to position [0, 0]
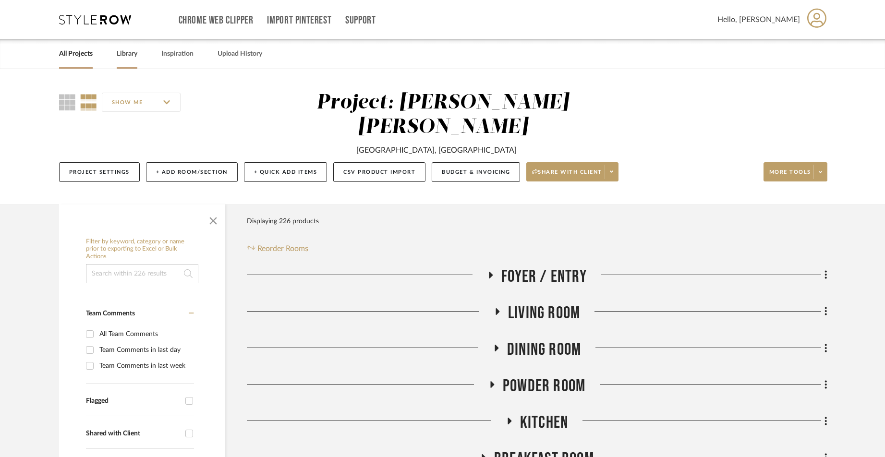
click at [128, 56] on link "Library" at bounding box center [127, 54] width 21 height 13
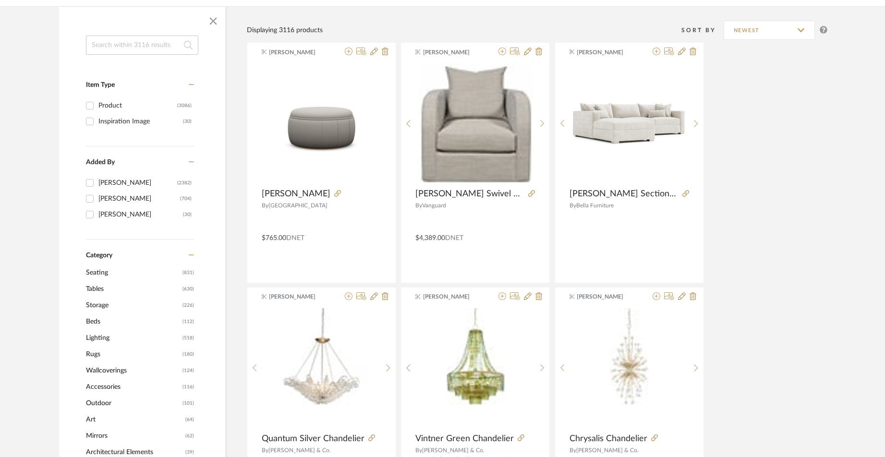
scroll to position [154, 0]
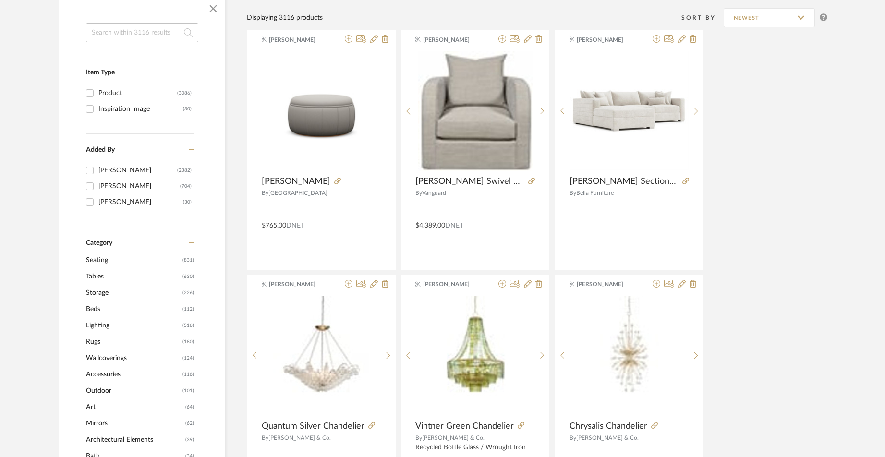
click at [99, 324] on span "Lighting" at bounding box center [133, 326] width 94 height 16
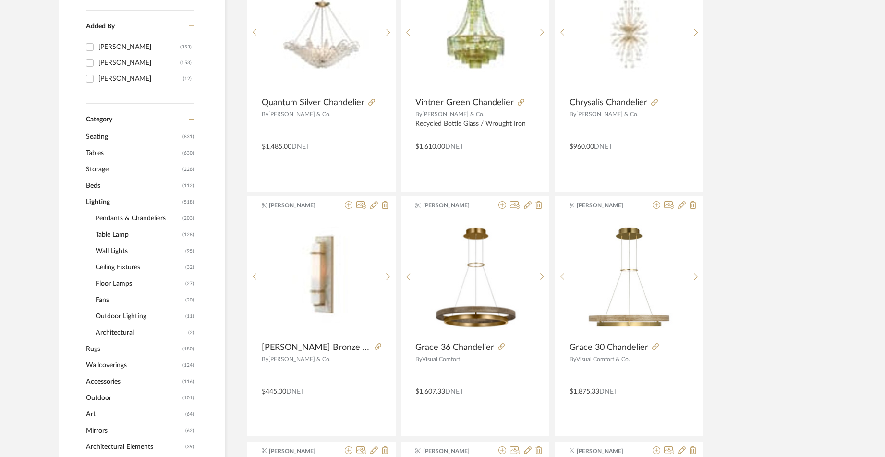
scroll to position [276, 0]
click at [114, 236] on span "Table Lamp" at bounding box center [138, 234] width 85 height 16
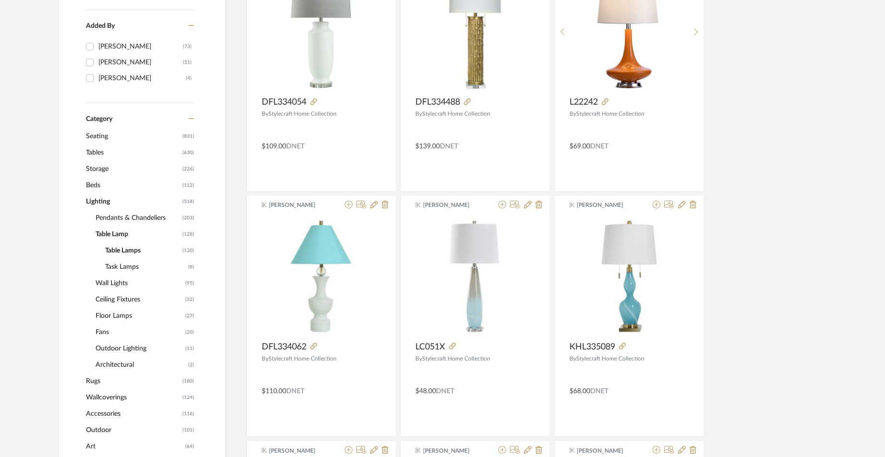
click at [121, 269] on span "Task Lamps" at bounding box center [145, 267] width 81 height 16
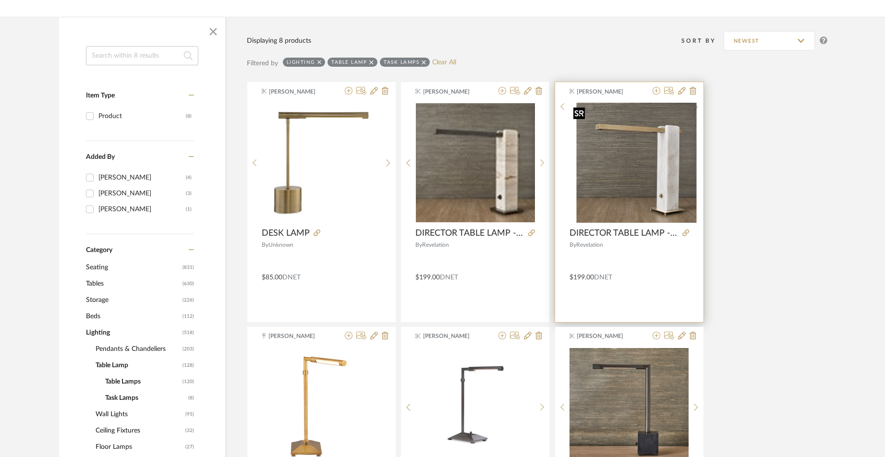
scroll to position [136, 0]
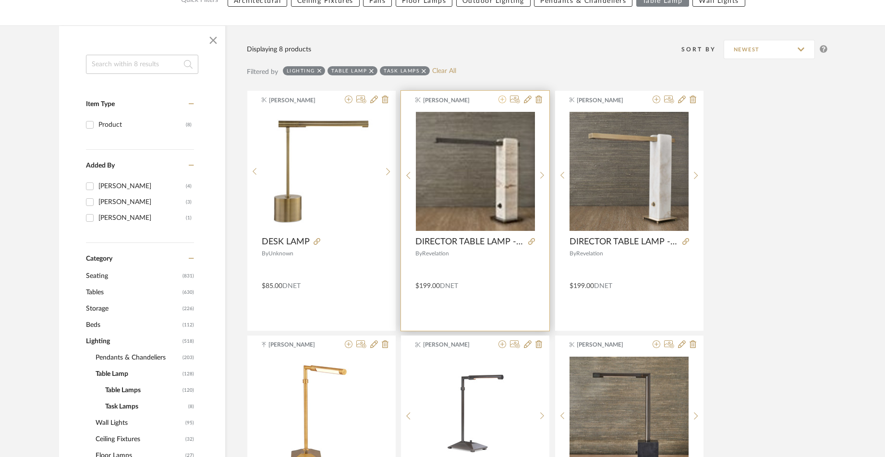
click at [501, 99] on icon at bounding box center [503, 100] width 8 height 8
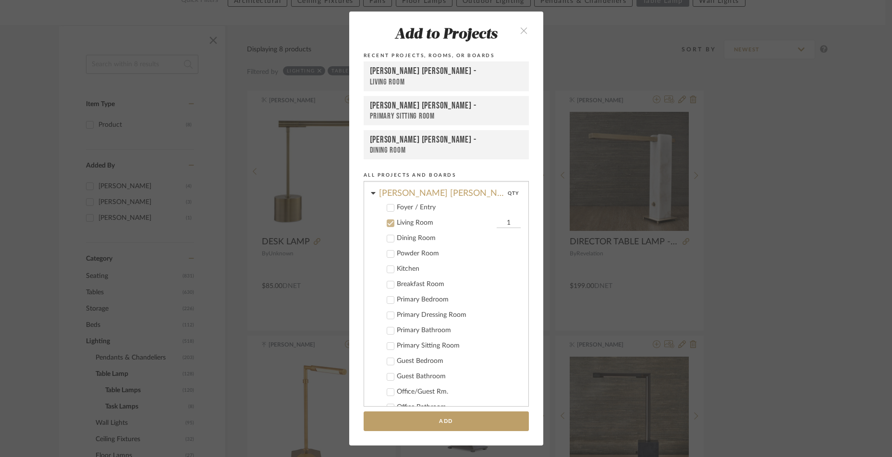
scroll to position [446, 0]
click at [388, 189] on icon at bounding box center [390, 190] width 7 height 7
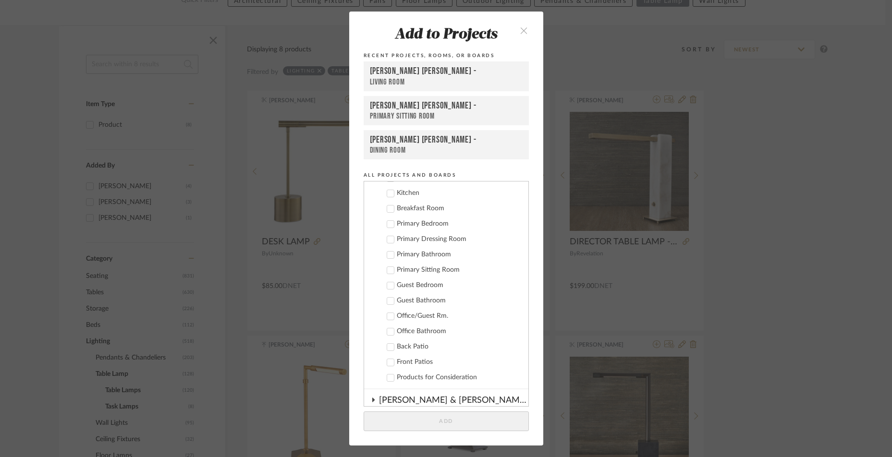
scroll to position [490, 0]
click at [388, 315] on icon at bounding box center [390, 316] width 7 height 7
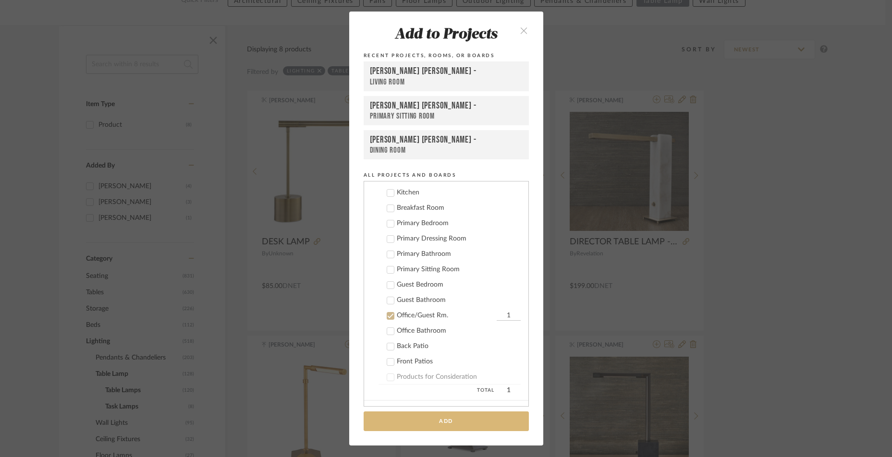
click at [440, 418] on button "Add" at bounding box center [446, 422] width 165 height 20
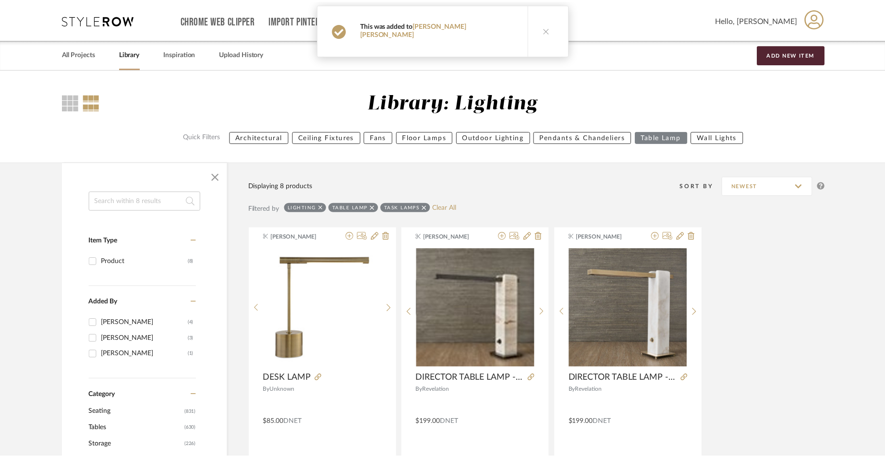
scroll to position [136, 0]
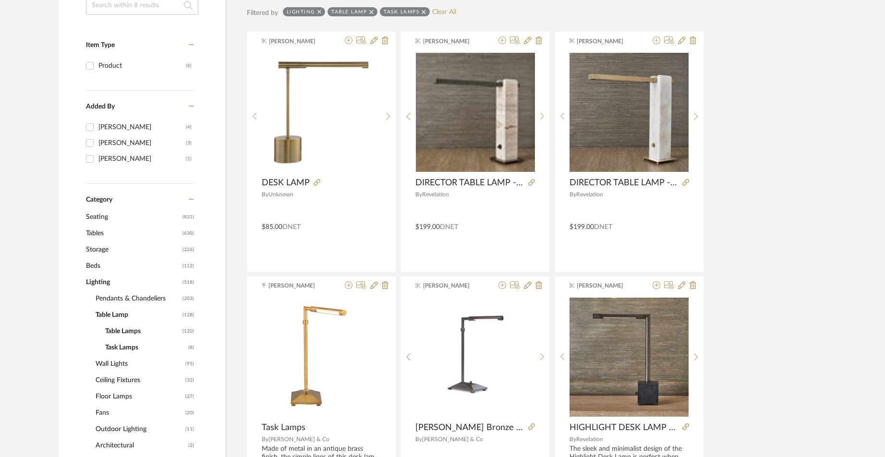
click at [100, 278] on span "Lighting" at bounding box center [133, 282] width 94 height 16
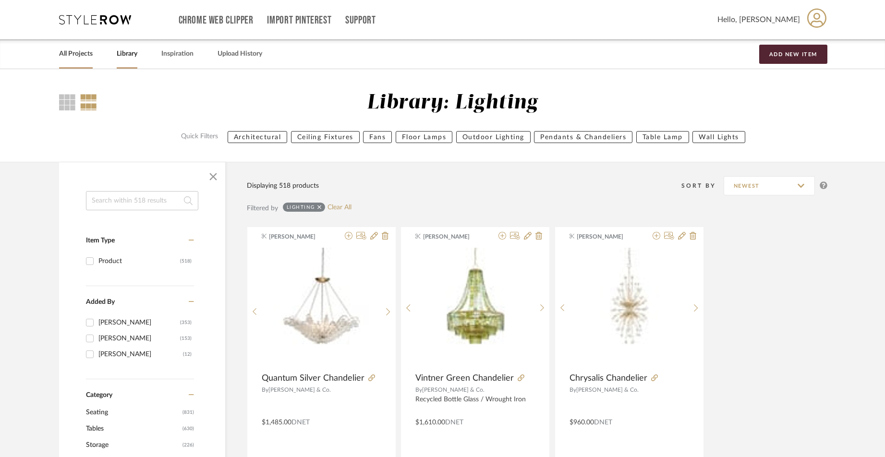
click at [80, 58] on link "All Projects" at bounding box center [76, 54] width 34 height 13
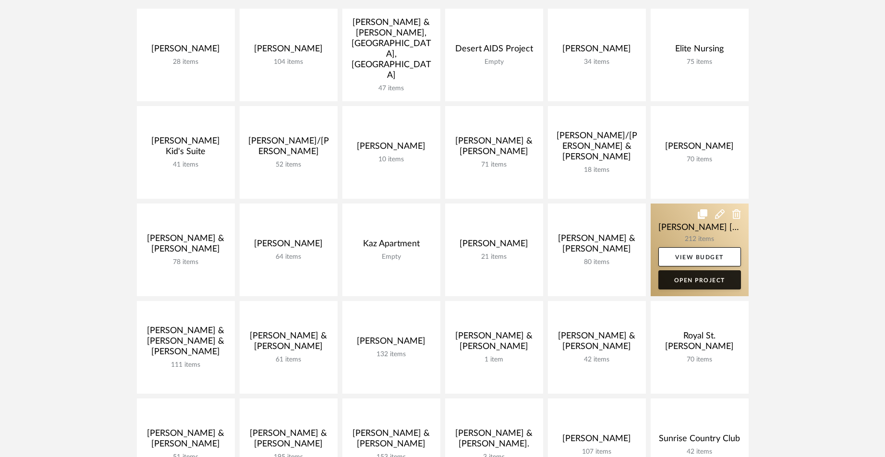
scroll to position [267, 0]
click at [697, 270] on link "Open Project" at bounding box center [700, 279] width 83 height 19
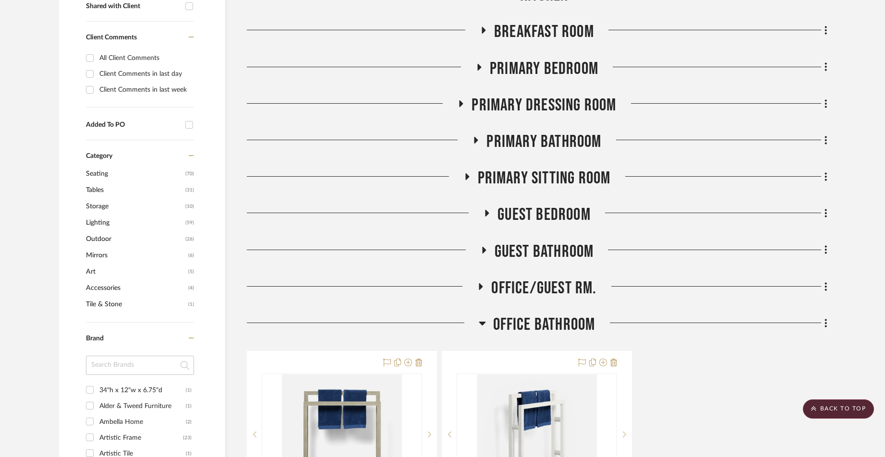
scroll to position [433, 0]
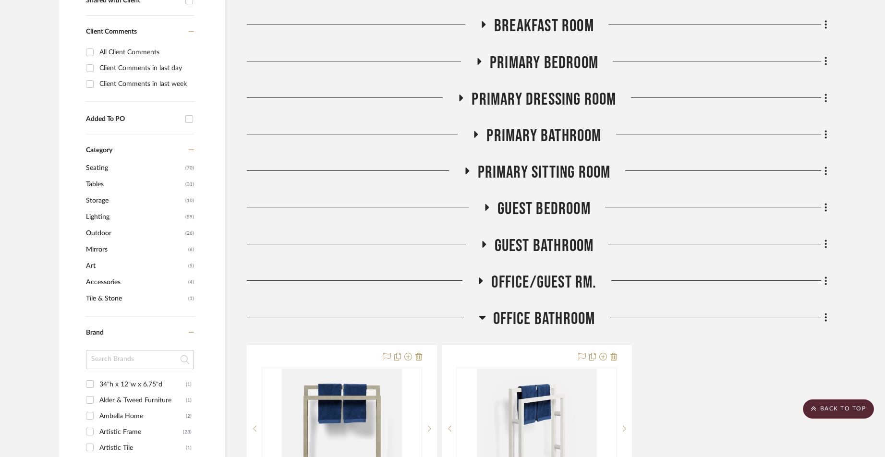
click at [484, 312] on icon at bounding box center [482, 318] width 7 height 12
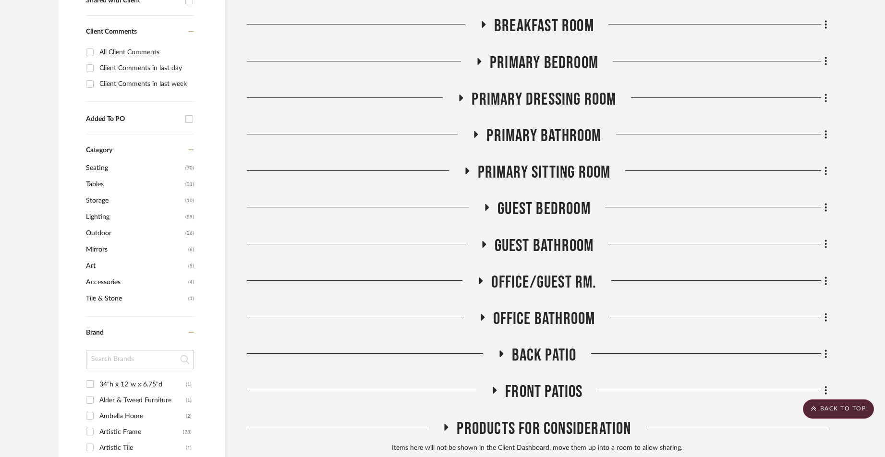
click at [482, 277] on icon at bounding box center [481, 280] width 12 height 7
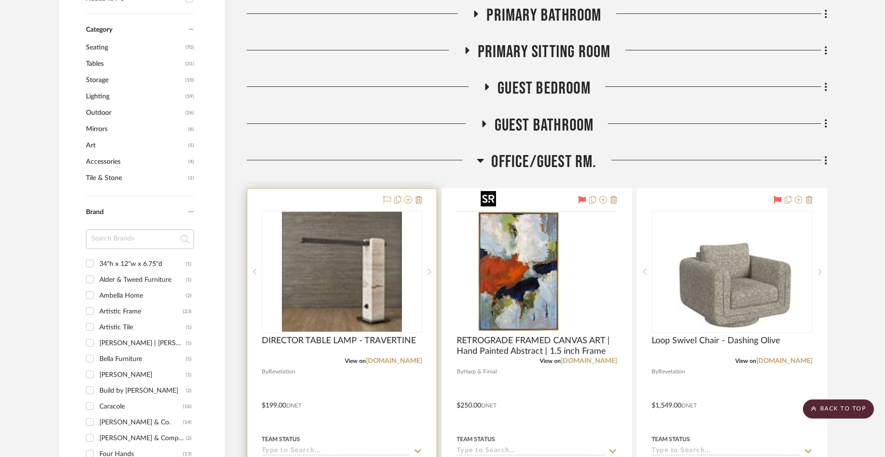
scroll to position [574, 0]
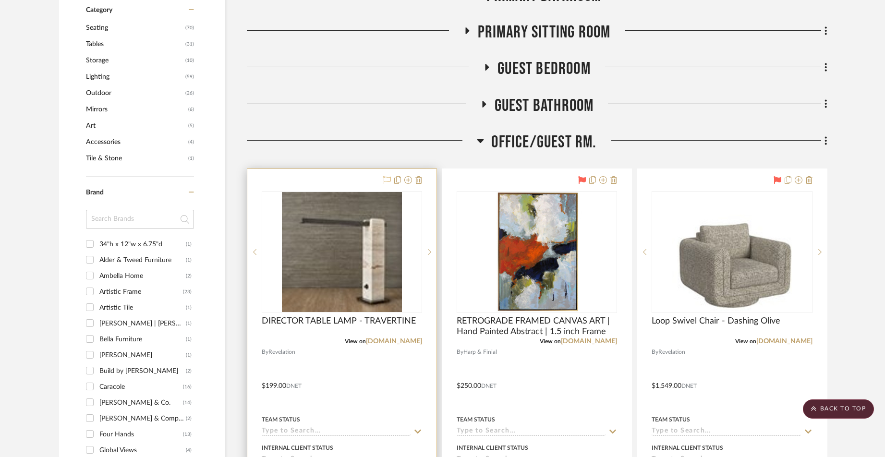
click at [387, 176] on icon at bounding box center [387, 180] width 8 height 8
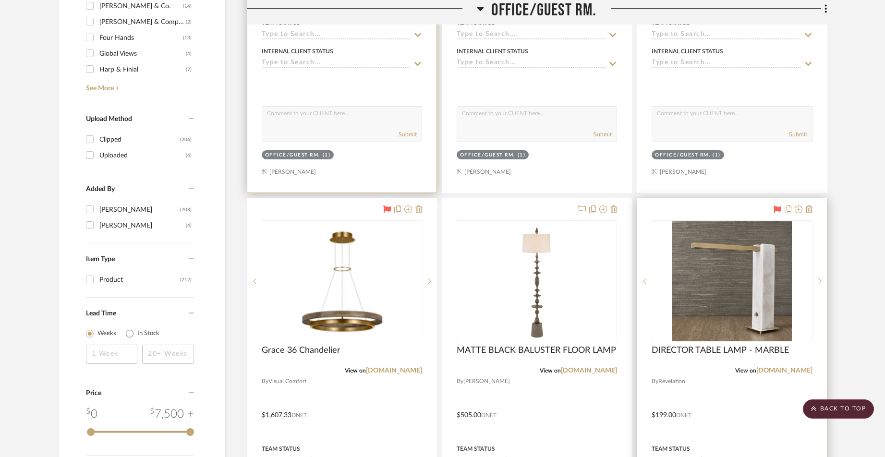
scroll to position [971, 0]
click at [779, 205] on icon at bounding box center [778, 209] width 8 height 8
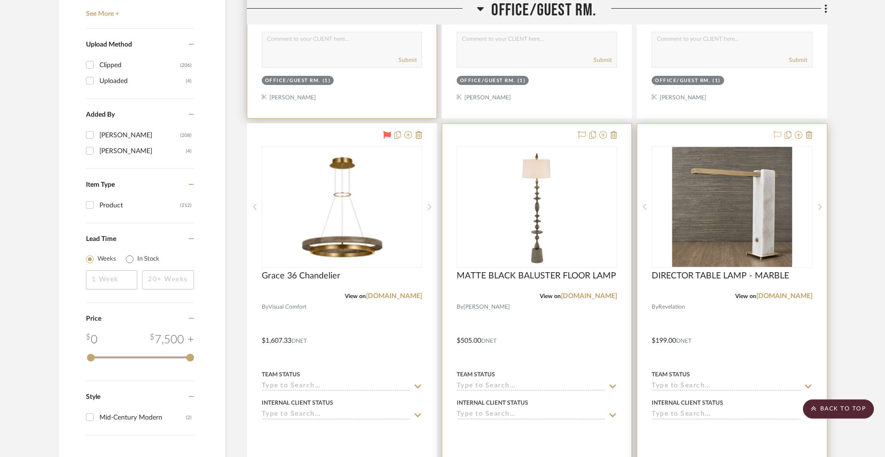
scroll to position [1027, 0]
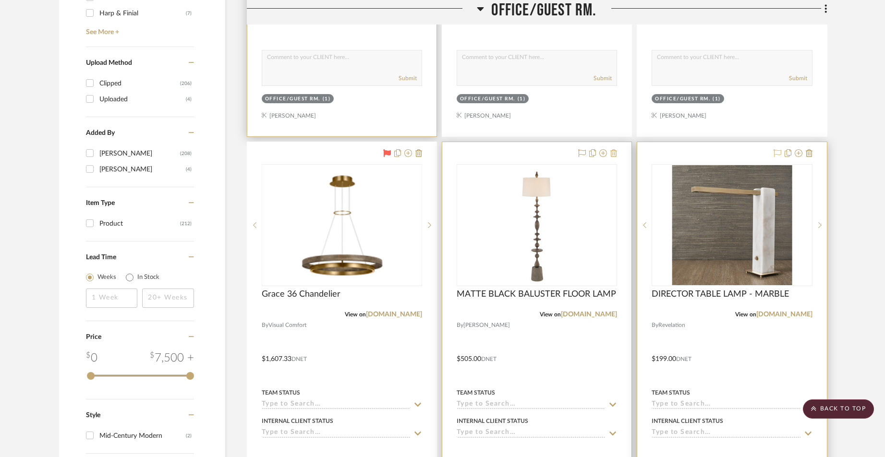
click at [615, 149] on icon at bounding box center [614, 153] width 7 height 8
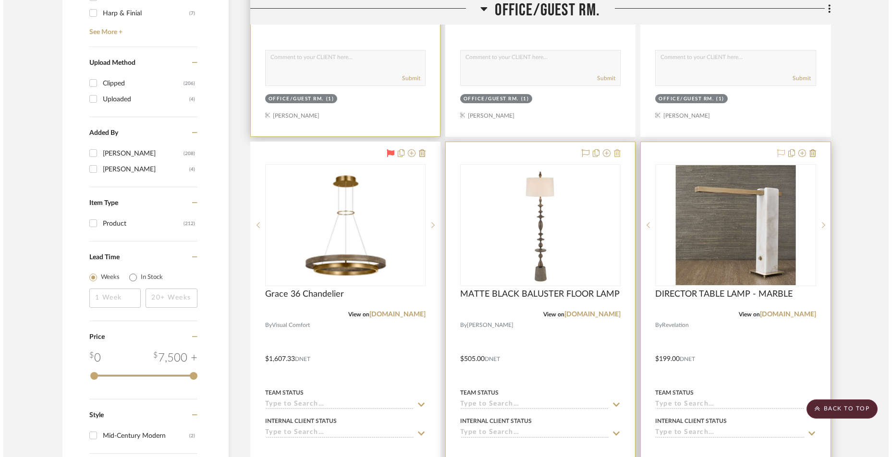
scroll to position [0, 0]
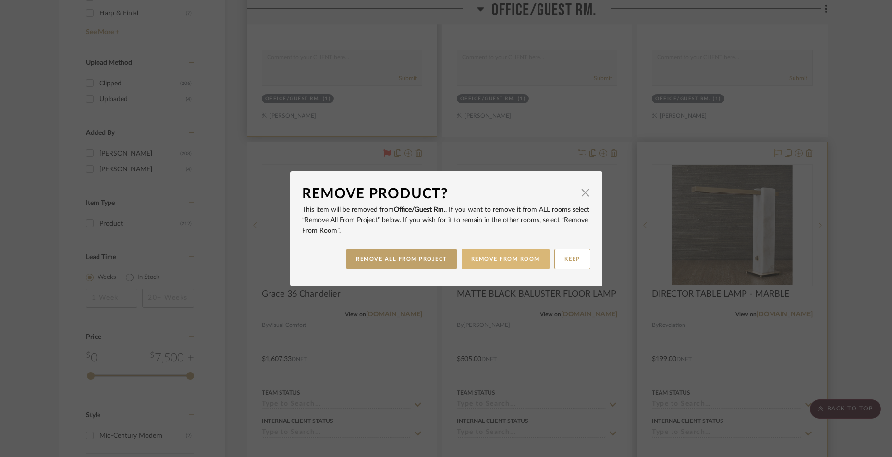
click at [499, 260] on button "REMOVE FROM ROOM" at bounding box center [506, 259] width 88 height 21
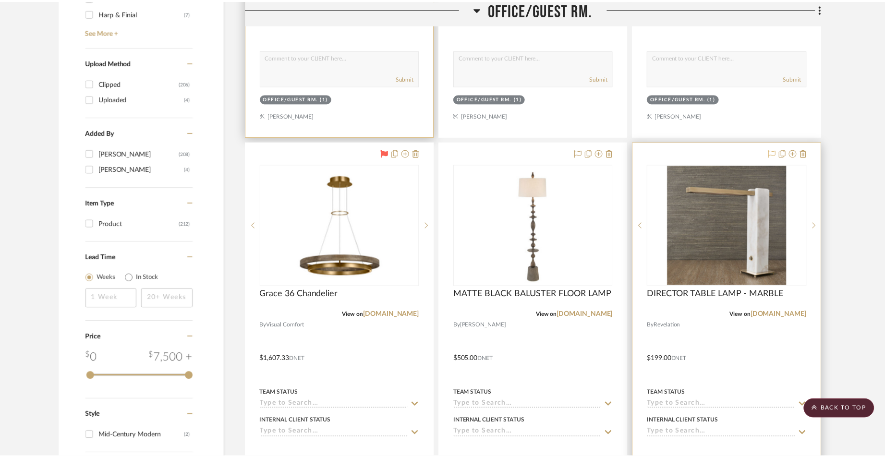
scroll to position [1027, 0]
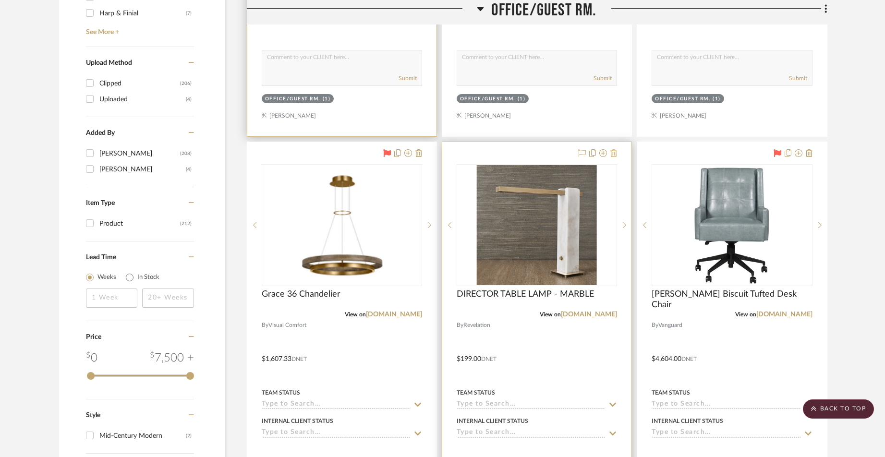
click at [613, 149] on icon at bounding box center [614, 153] width 7 height 8
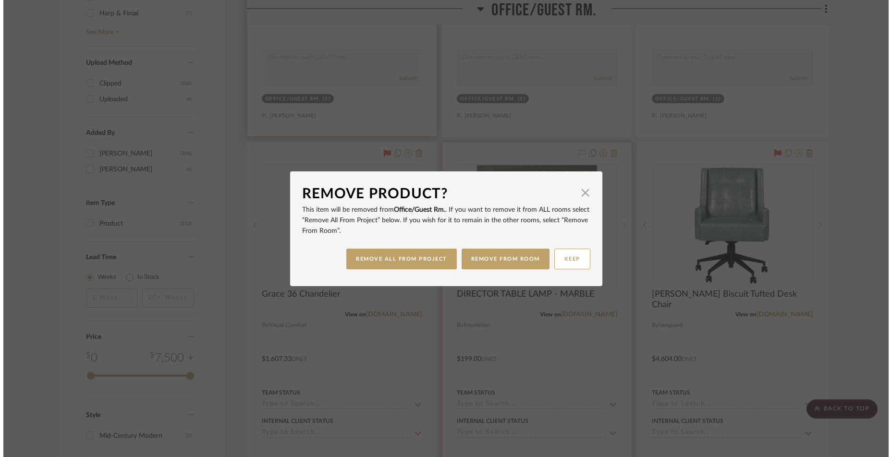
scroll to position [0, 0]
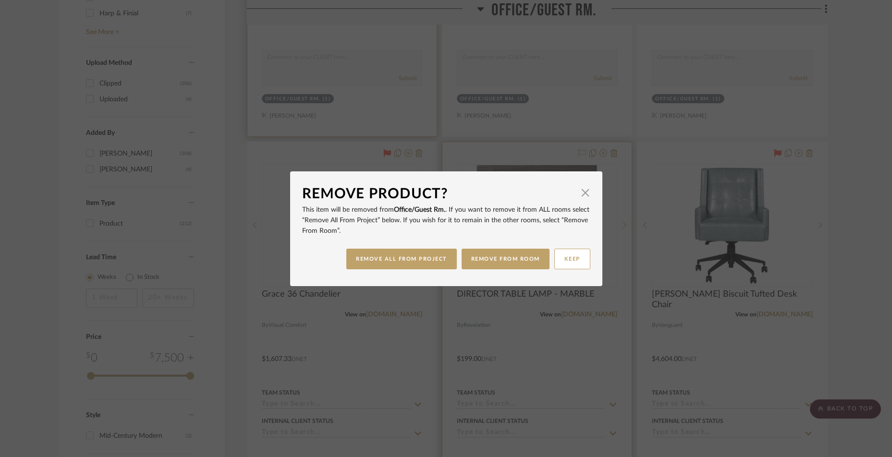
click at [495, 258] on button "REMOVE FROM ROOM" at bounding box center [506, 259] width 88 height 21
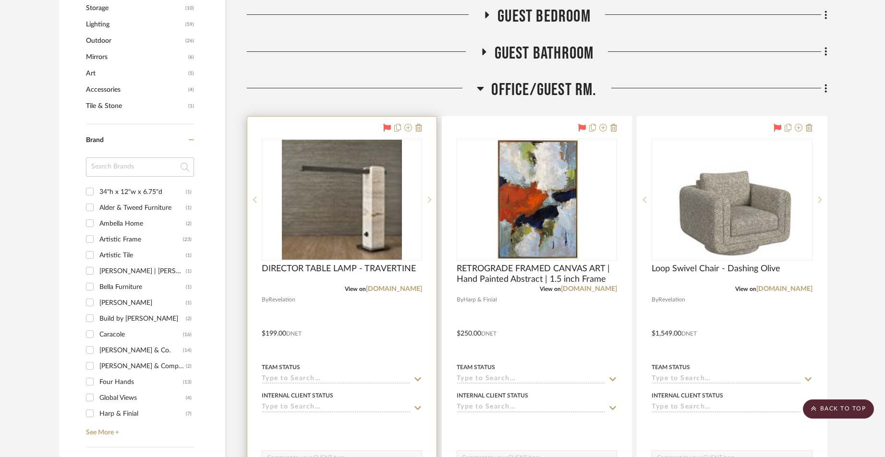
scroll to position [608, 0]
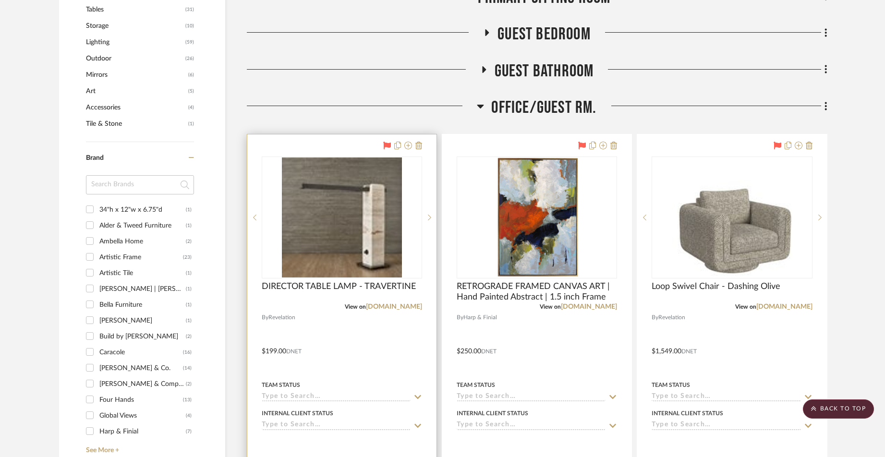
click at [479, 100] on icon at bounding box center [480, 106] width 7 height 12
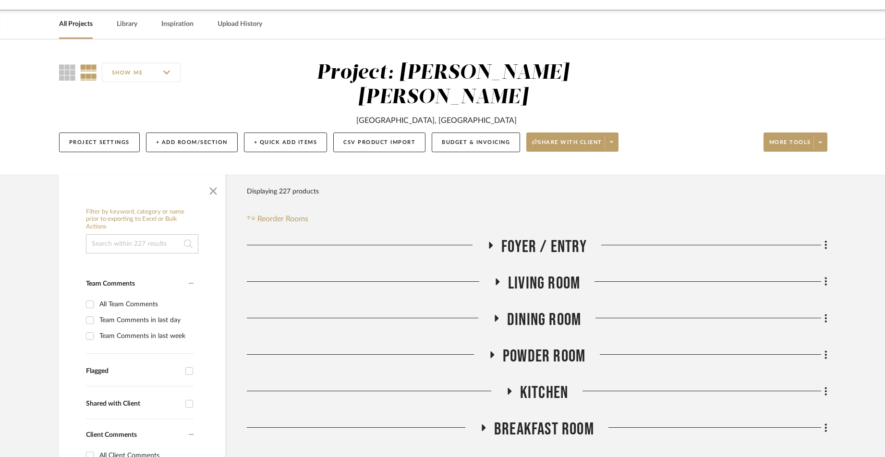
scroll to position [12, 0]
